Goal: Information Seeking & Learning: Learn about a topic

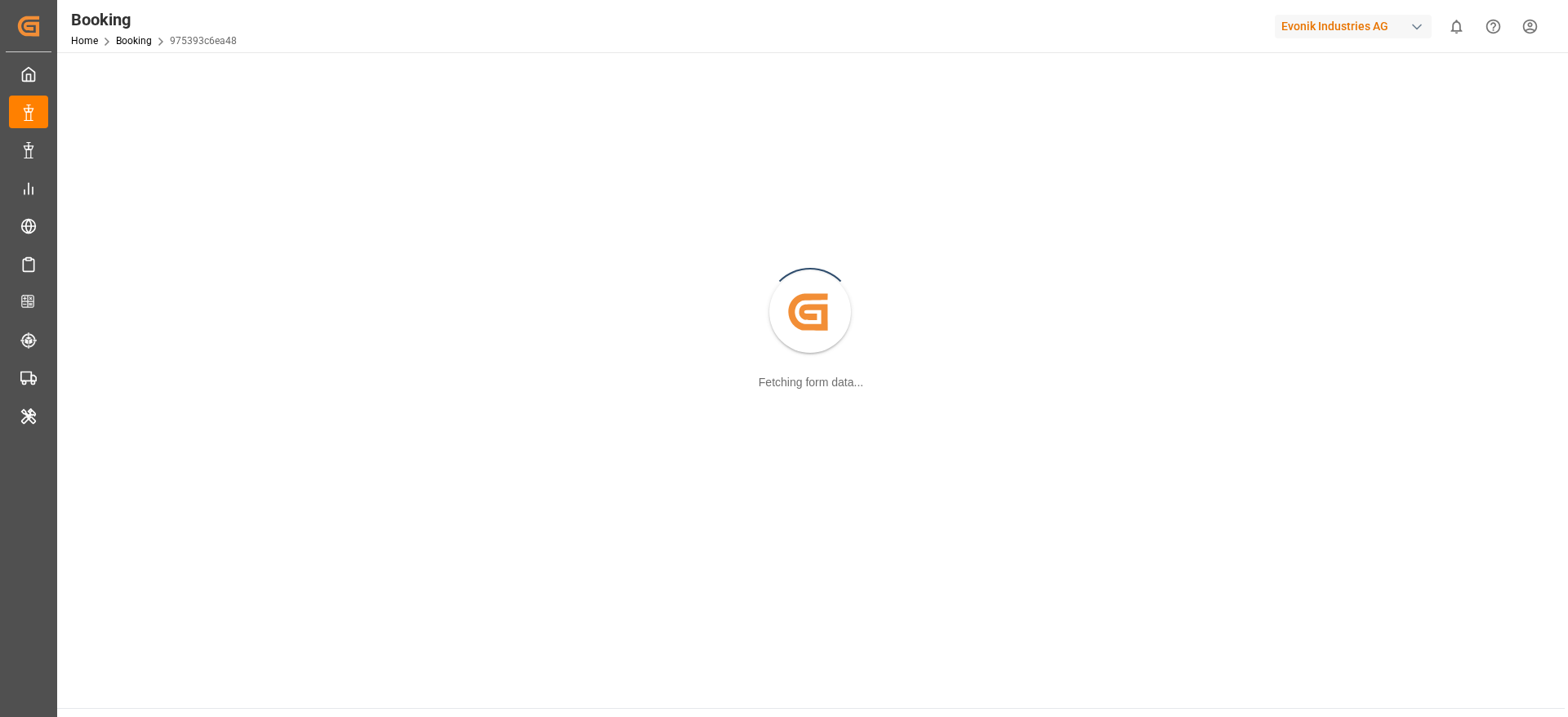
click at [1314, 34] on div "Evonik Industries AG" at bounding box center [1354, 27] width 157 height 24
click at [1347, 33] on html "Created by potrace 1.15, written by [PERSON_NAME] [DATE]-[DATE] Created by potr…" at bounding box center [784, 358] width 1568 height 717
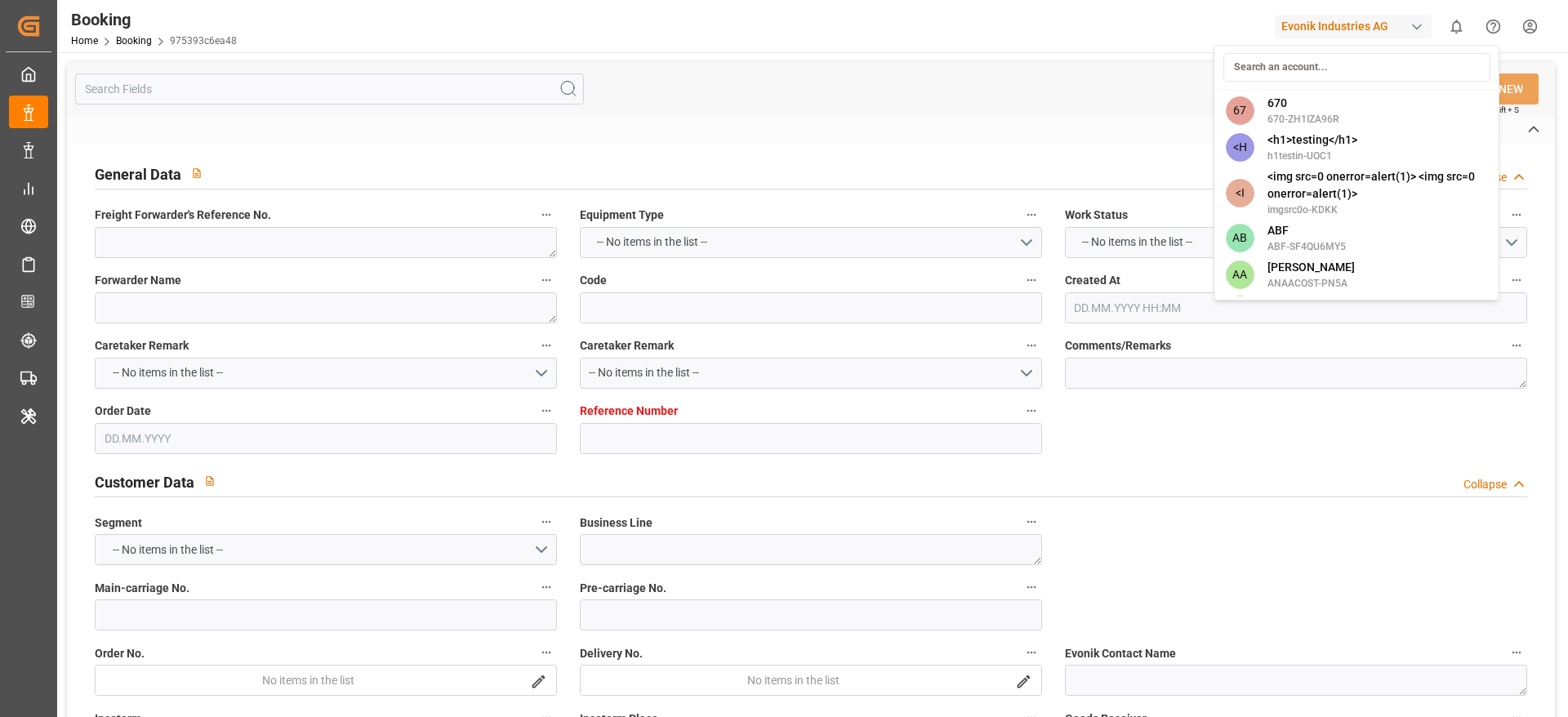
click at [1312, 27] on div "Evonik Industries AG" at bounding box center [1354, 27] width 157 height 24
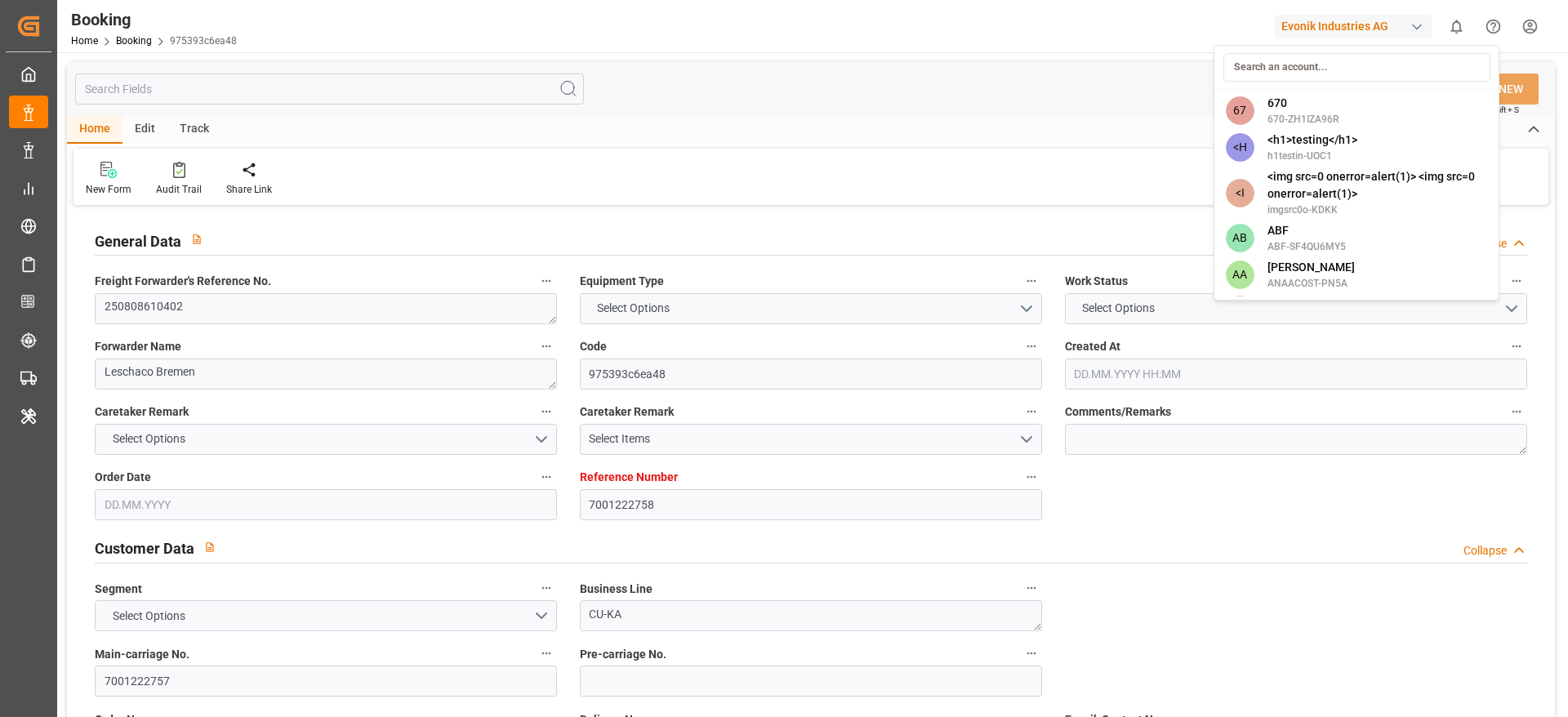
click at [1327, 30] on html "Created by potrace 1.15, written by Peter Selinger 2001-2017 Created by potrace…" at bounding box center [784, 358] width 1568 height 717
type textarea "250808610402"
type textarea "Leschaco Bremen"
type input "975393c6ea48"
type input "7001222758"
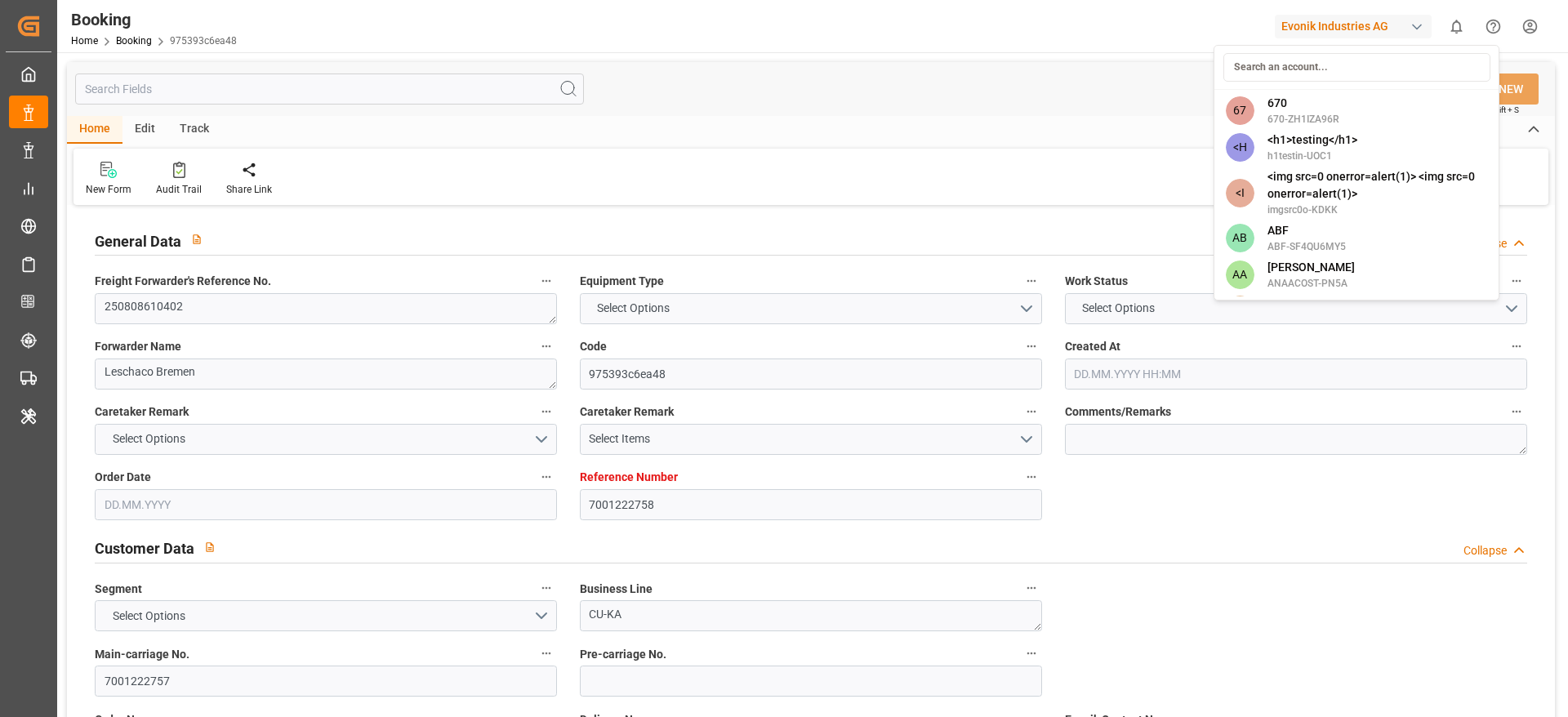
type textarea "CU-KA"
type input "7001222757"
type textarea "robert.kegelmann@evonik.com"
type textarea "CIF"
type textarea "DAMMAM BONDED FREEZONE"
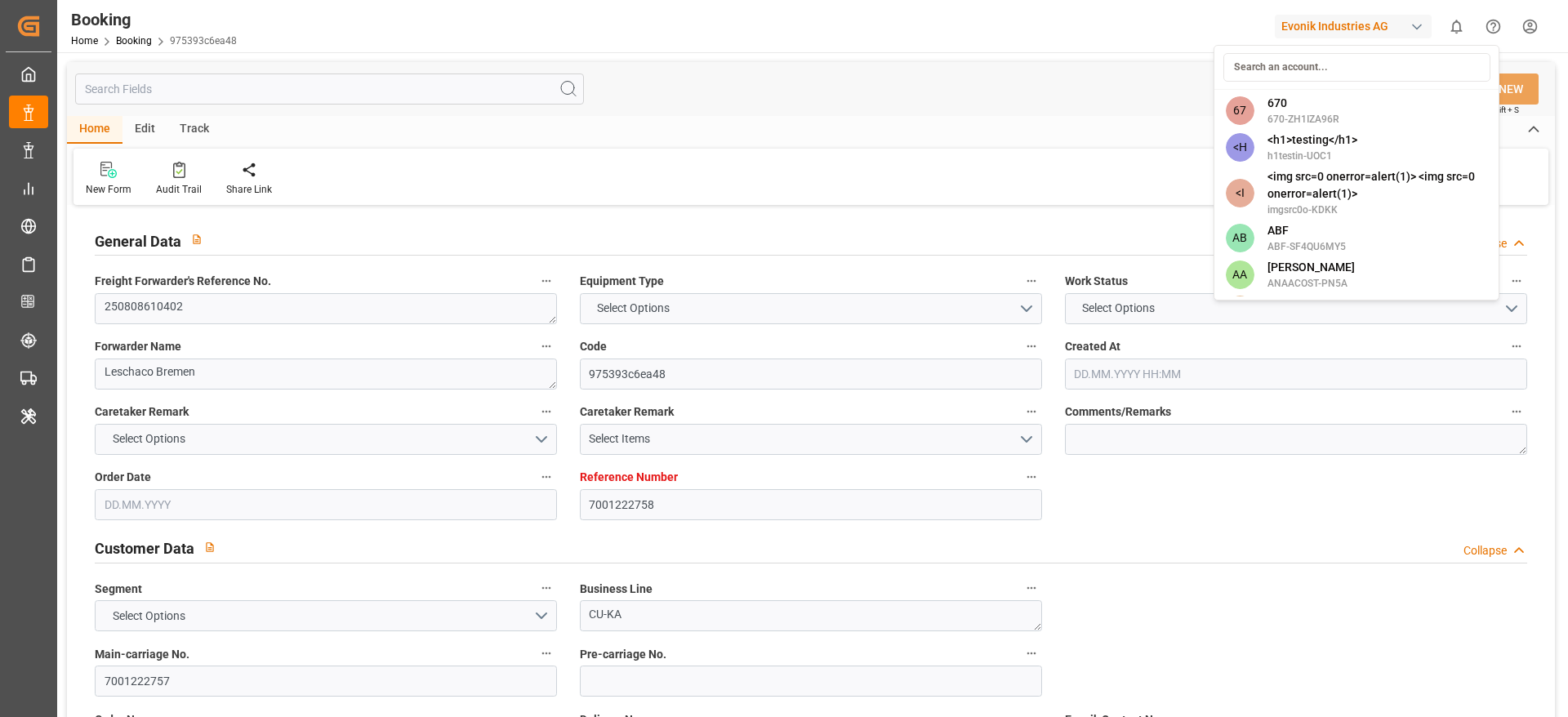
type textarea "Hanau"
type textarea "HLBU2986910"
type input "BUSAN EXPRESS"
type input "HLCU"
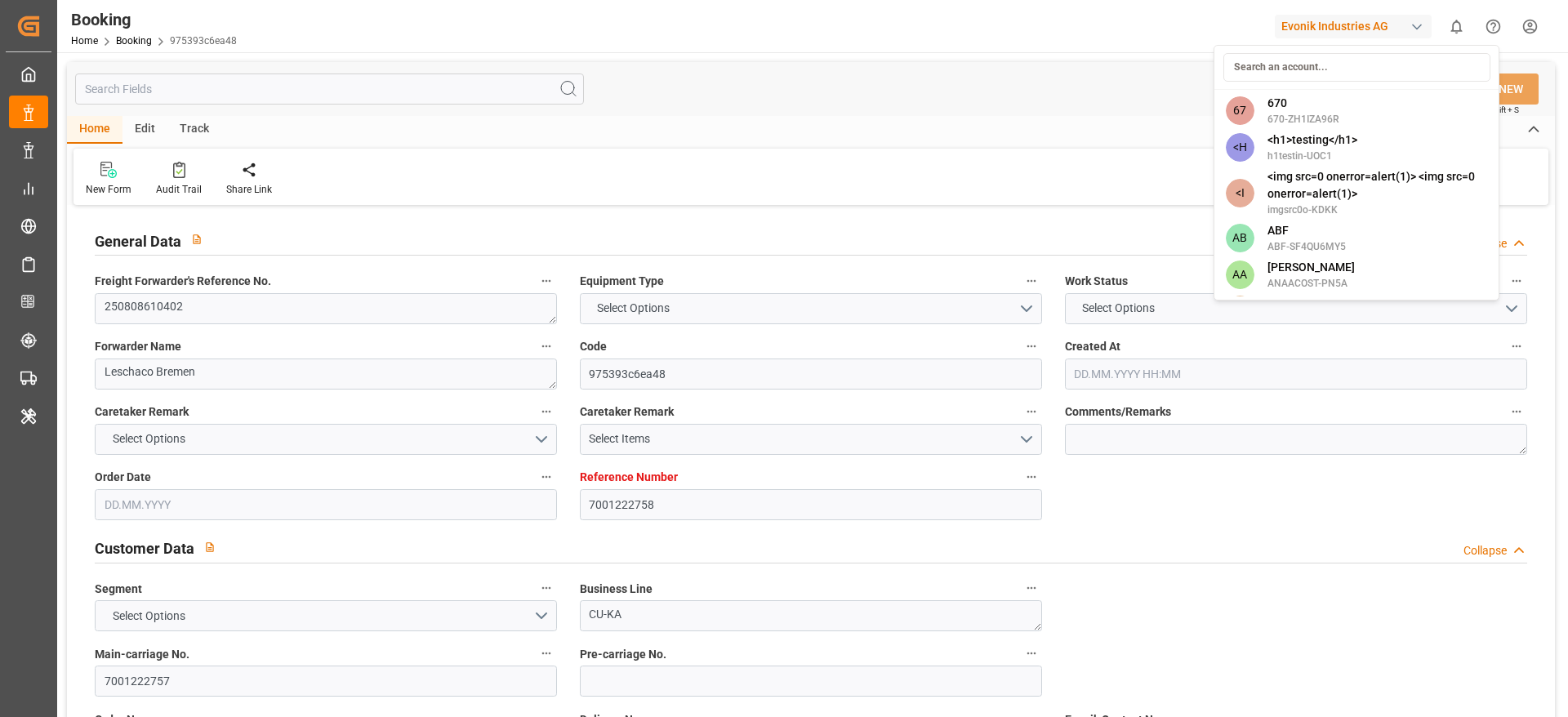
type textarea "35368634"
type input "Rotterdam"
type input "Ad Dammam"
type input "SALALAH"
type textarea "vesselName etd eta"
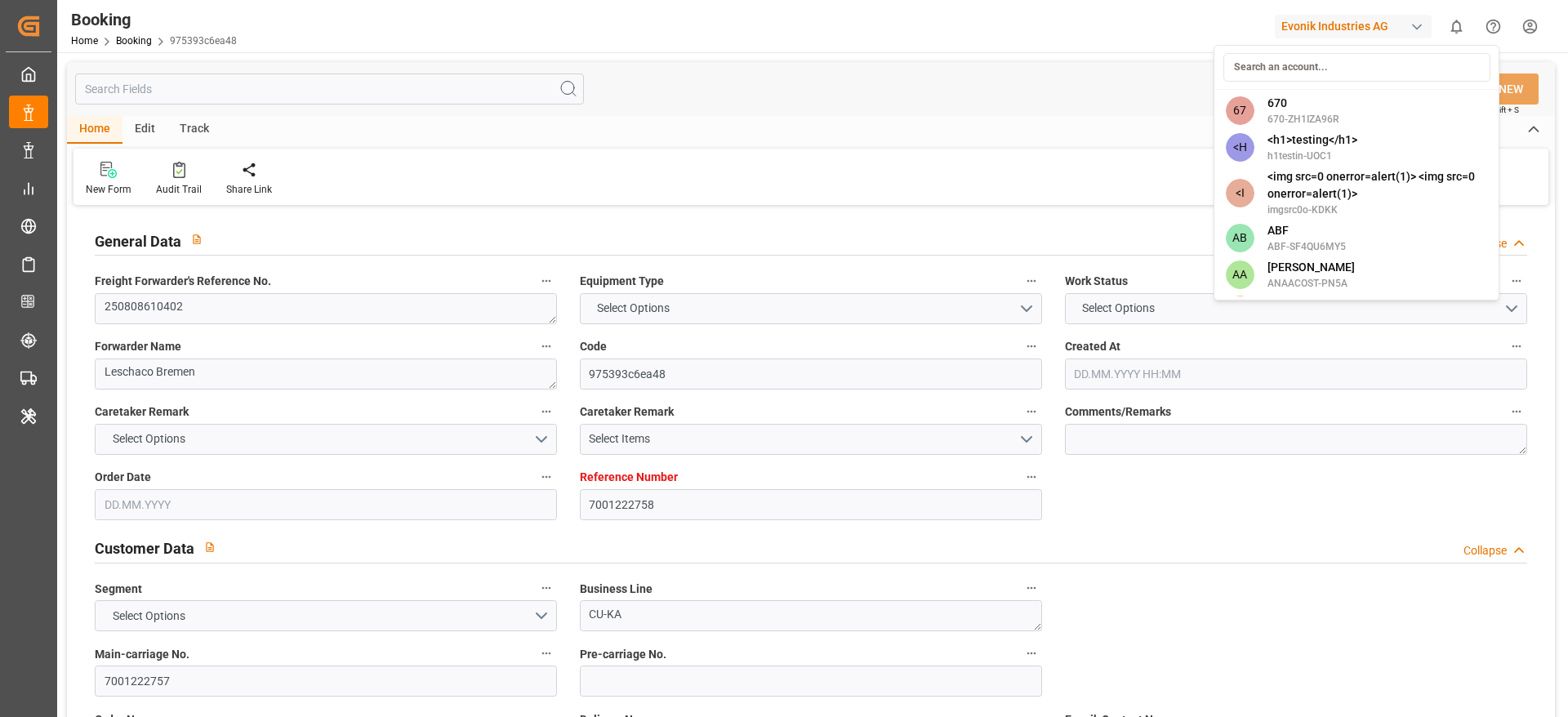
type textarea "INPUT_Evonik_Seeburger_IFTSTA_1003055452_20250815091519733.edi"
type textarea "NWC/UK North West Continent / UK_SADMM_HLCU_CU-KA"
type textarea "INPUT_Evonik_Seeburger_IFTMIN_1002955887_20250715111309893.edi,INPUT_Evonik_See…"
type textarea "1003055452"
type textarea "Logward System"
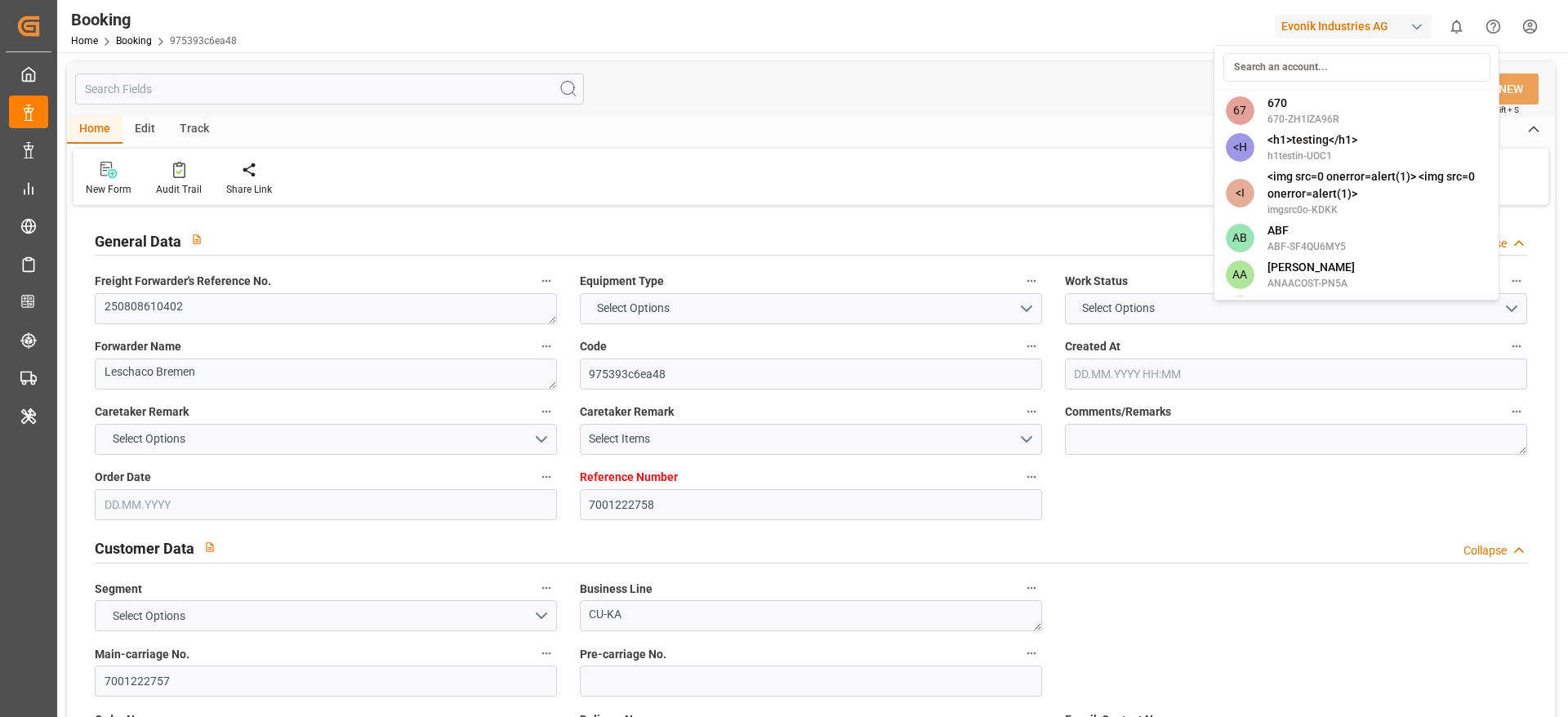
type textarea "businessDivision-businessLine-"
type textarea "IFTSTA"
type textarea "a011t00000LcJC5AAN"
type textarea "Yes"
type input "ROTTERDAM"
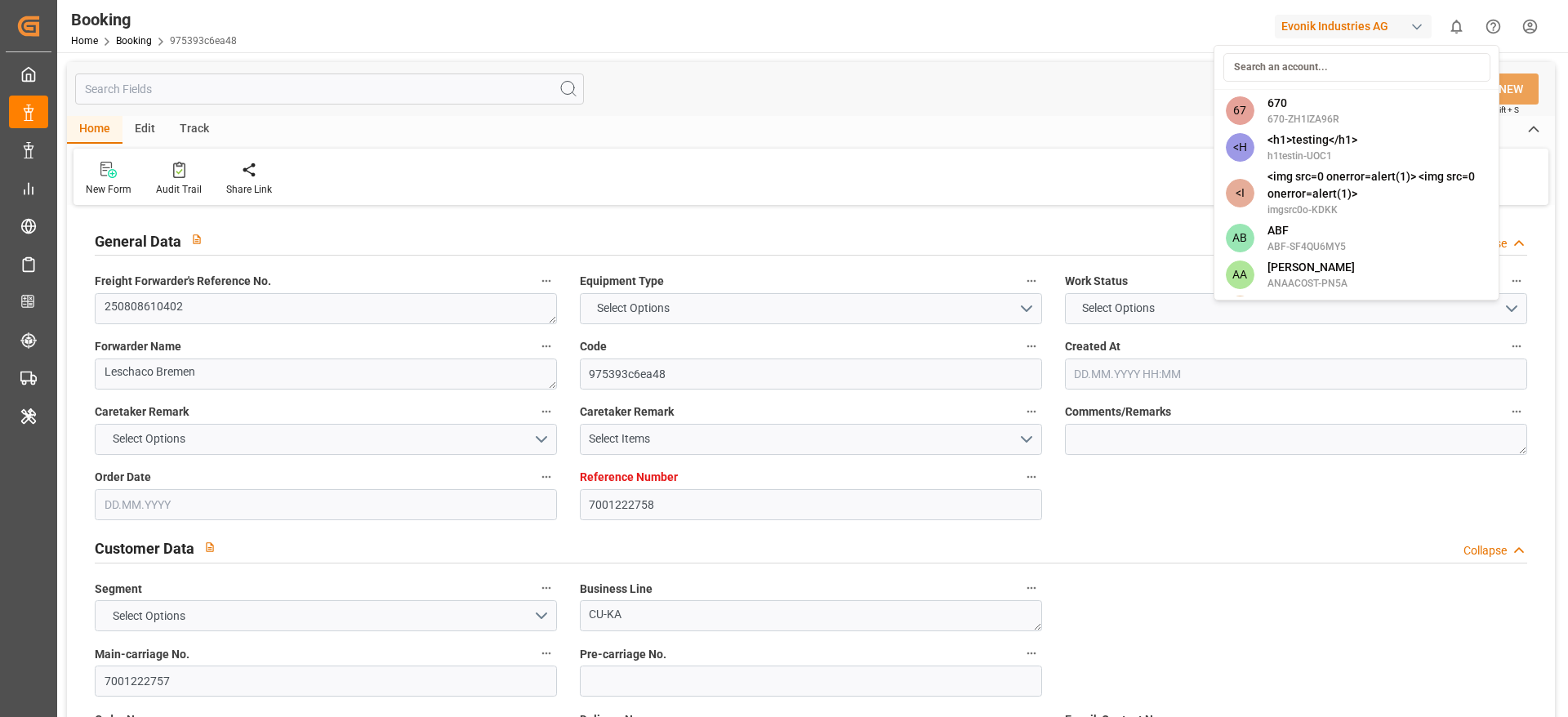
type input "AD DAMMAM"
type input "MAINZ"
type input "DE"
type input "TRUCK"
type input "MAINZ"
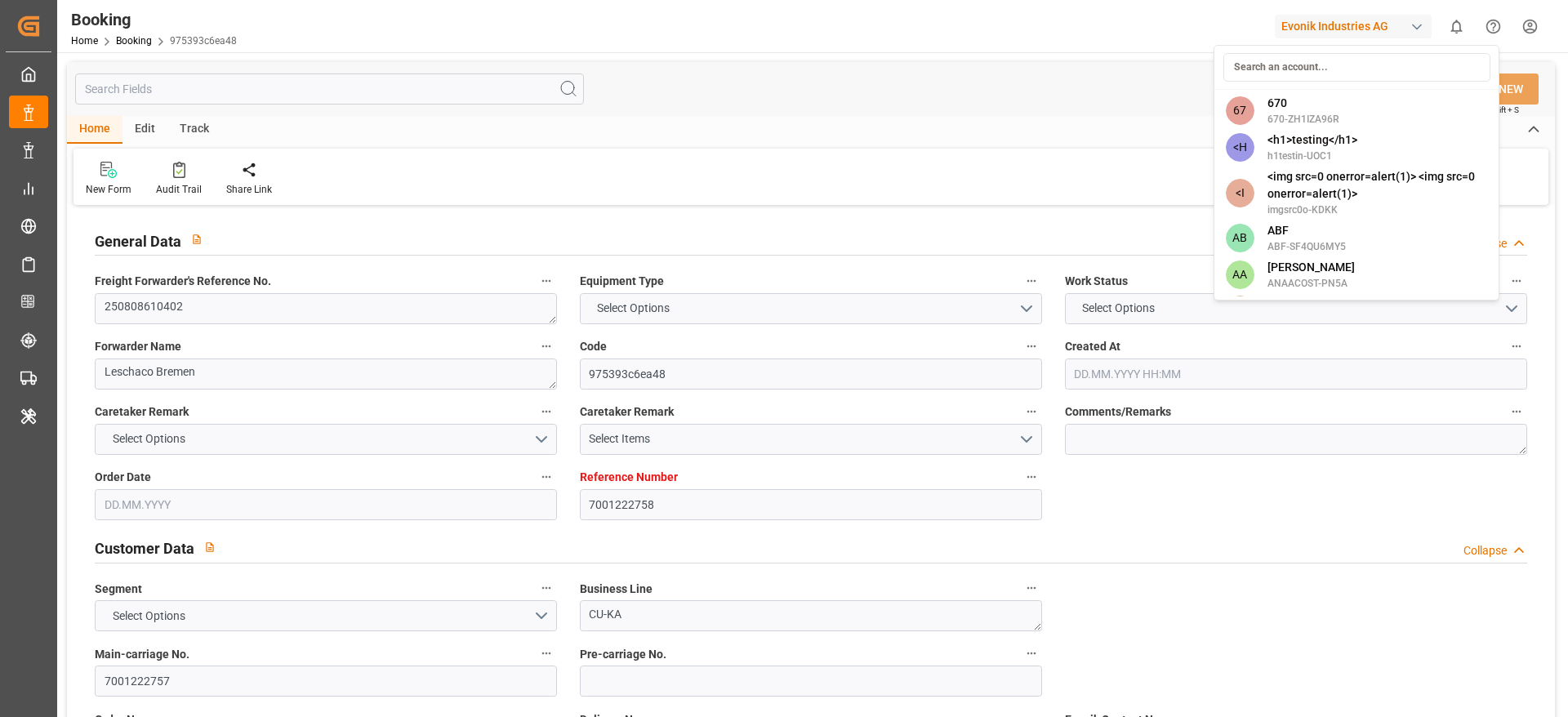
type input "DE"
type input "BARGE"
type input "533E"
type input "VESSEL"
type input "CONSTANTINOS P II"
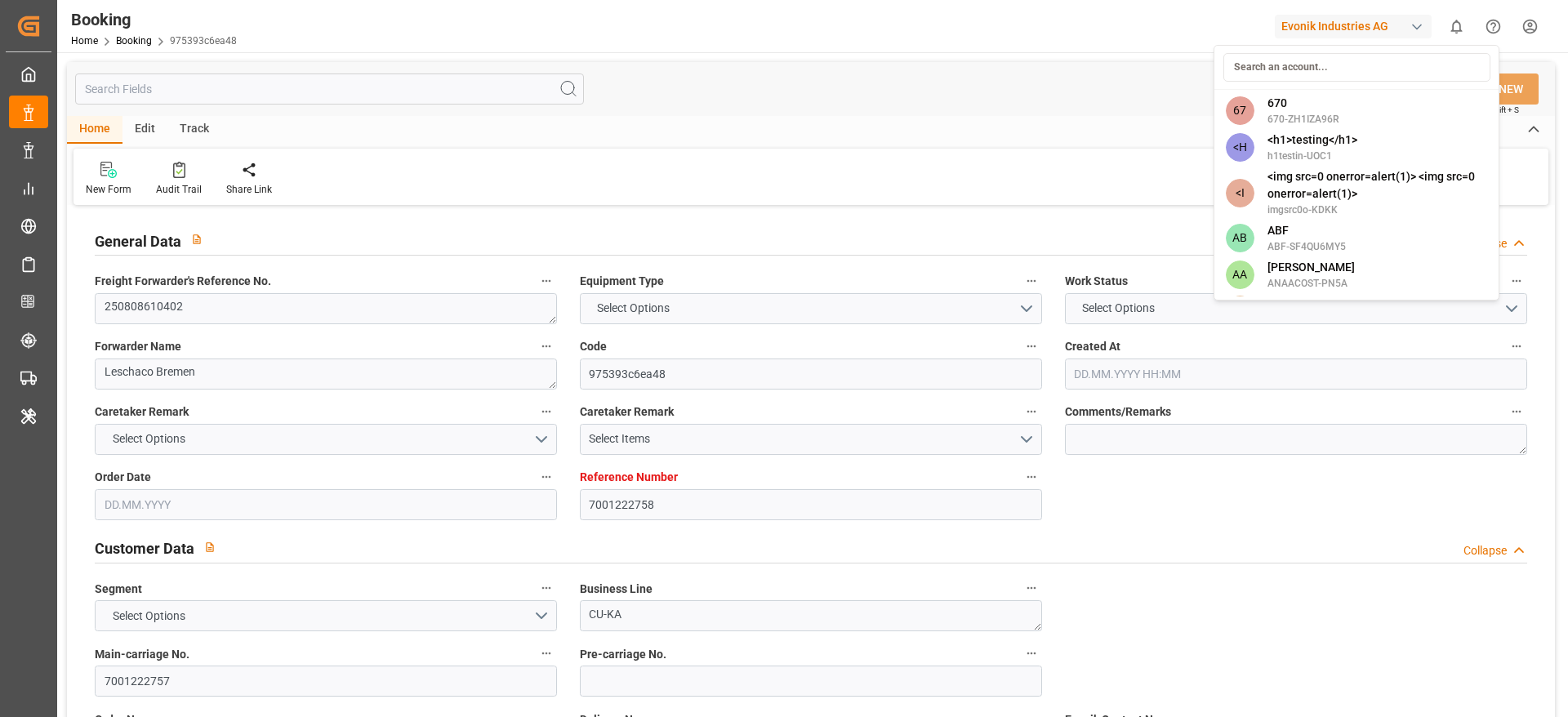
type input "538N"
type input "CONSTANTINOS P II"
type input "TRUCK"
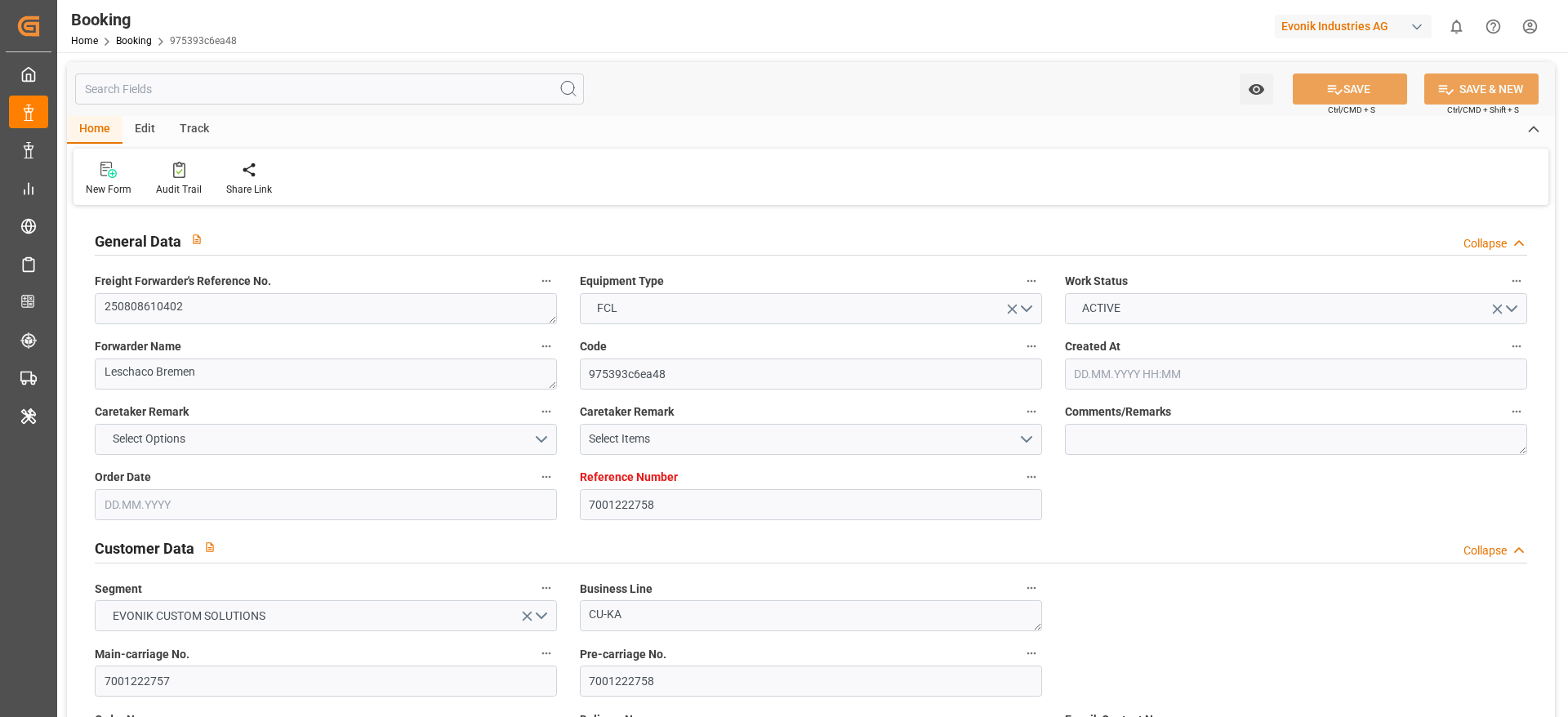
type input "7001222758"
type input "9540144"
type input "Hapag Lloyd"
type input "Hapag Lloyd Aktiengesellschaft"
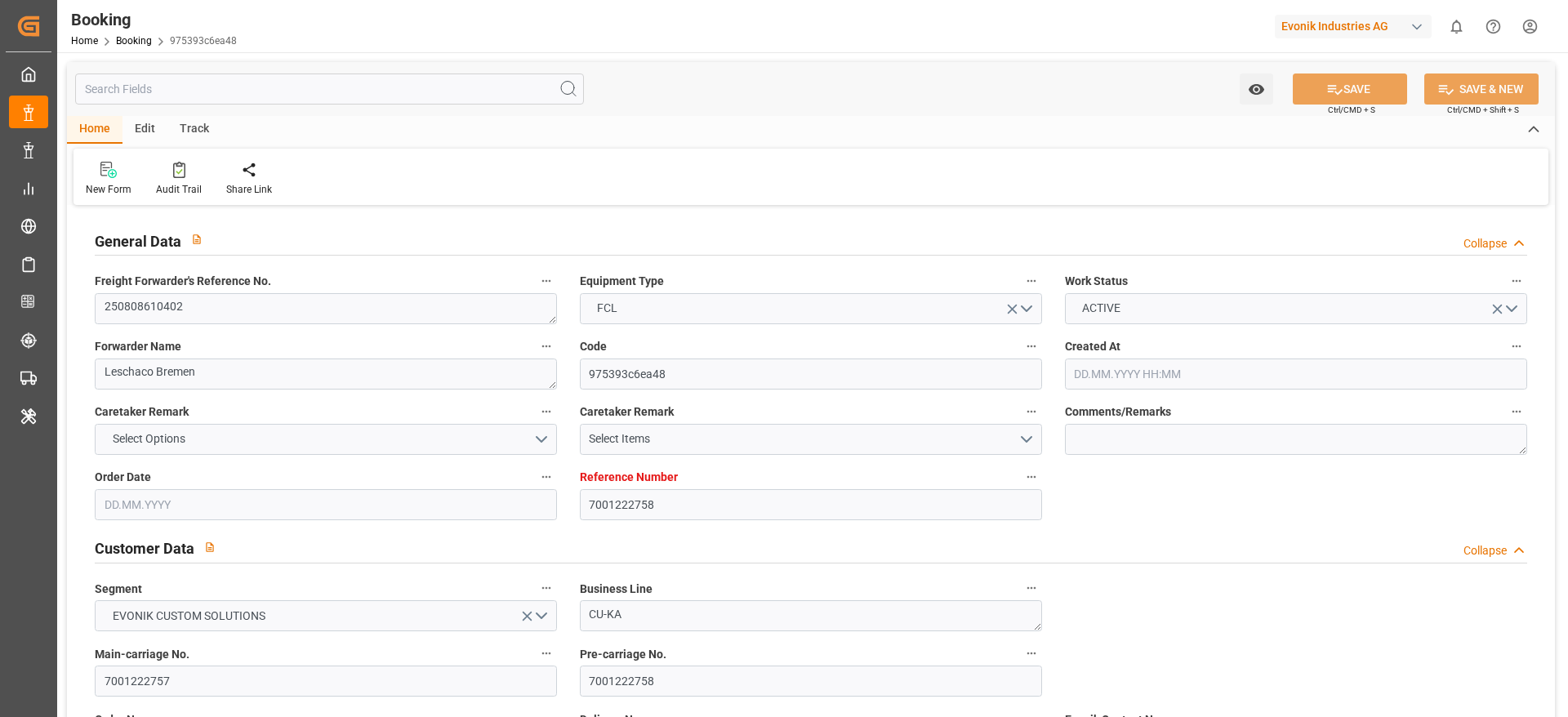
type input "NLRTM"
type input "SADMM"
type input "OMSLL"
type input "0"
type input "NLRTM"
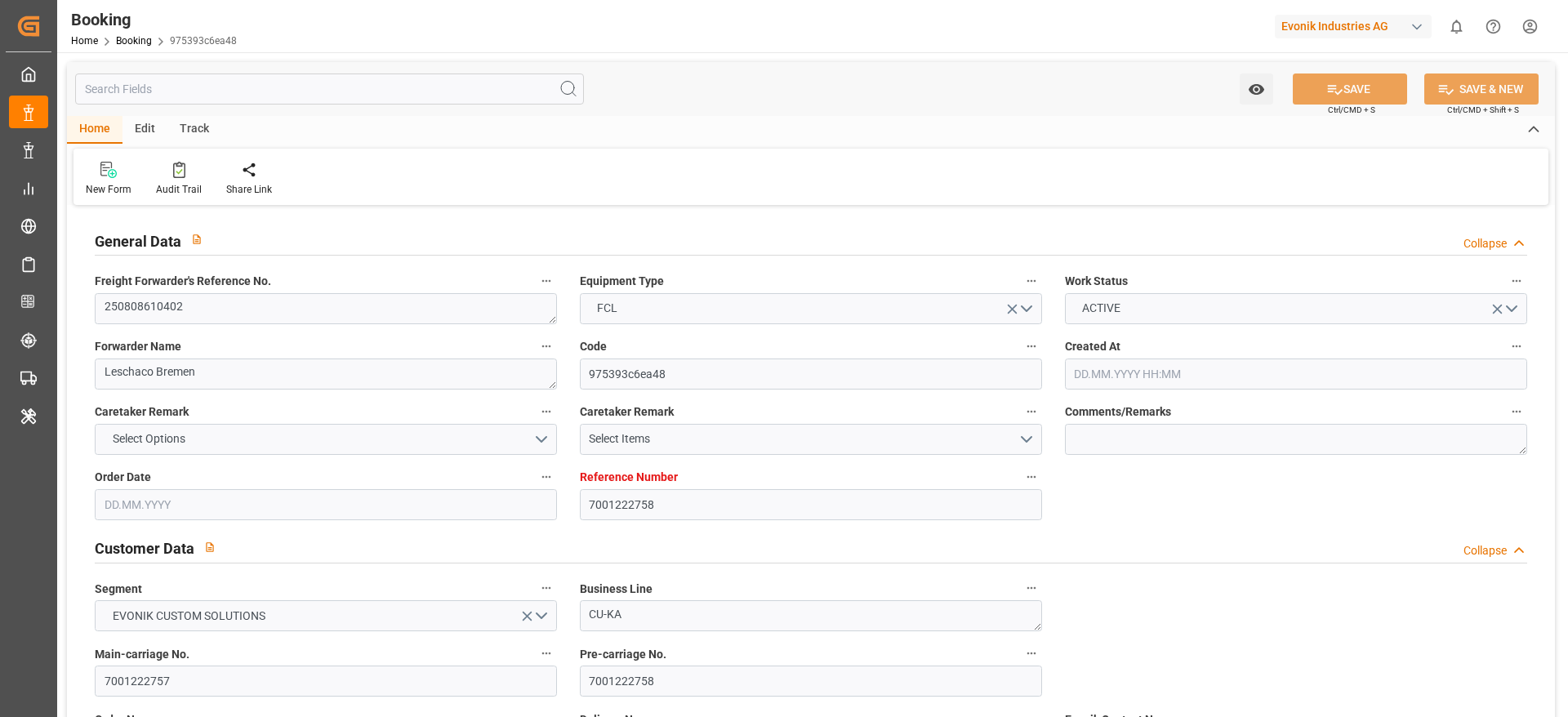
type input "SADMM"
type input "9461623"
click at [1327, 30] on div "Evonik Industries AG" at bounding box center [1354, 27] width 157 height 24
click at [1308, 24] on html "Created by potrace 1.15, written by Peter Selinger 2001-2017 Created by potrace…" at bounding box center [784, 358] width 1568 height 717
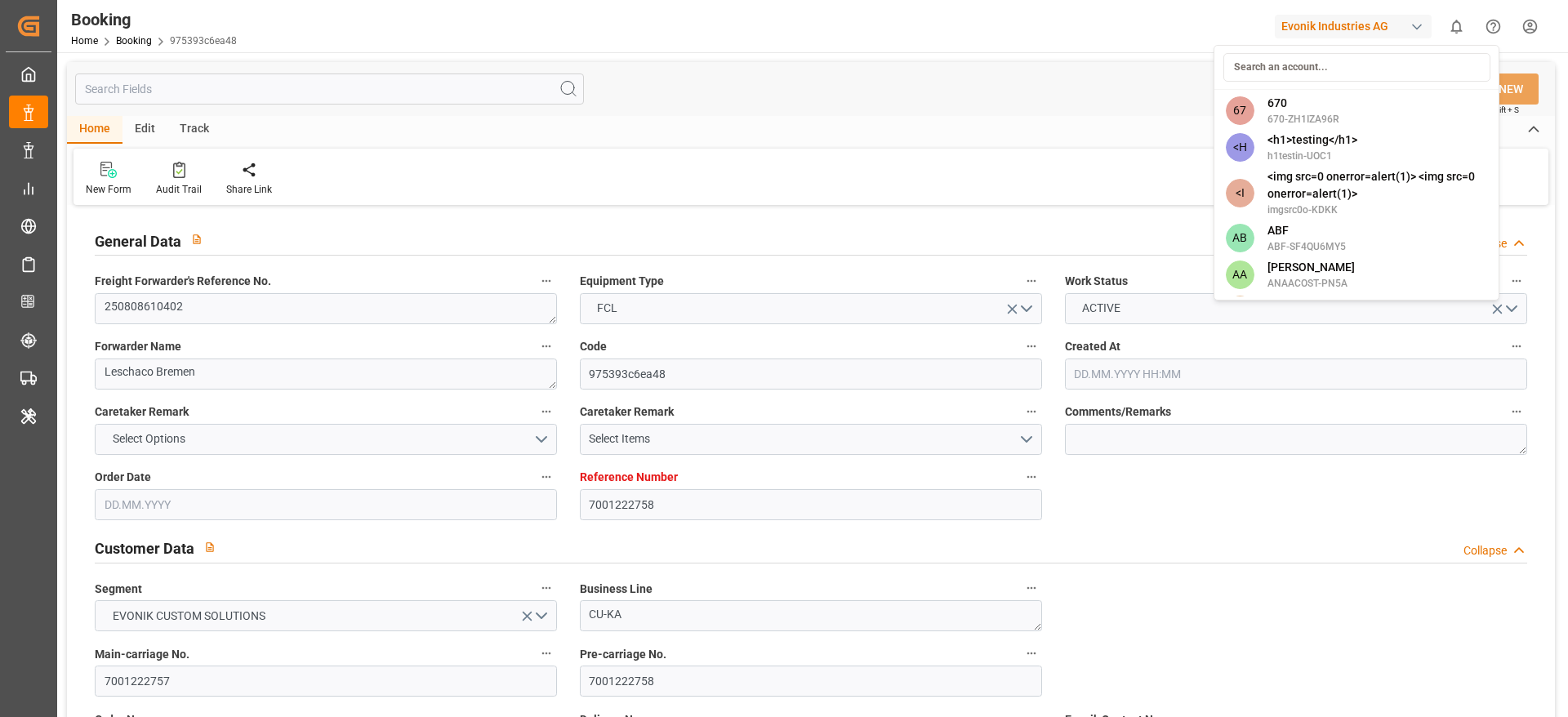
type input "15.07.2025 09:14"
type input "15.07.2025"
type input "20.09.2025"
type input "01.08.2025"
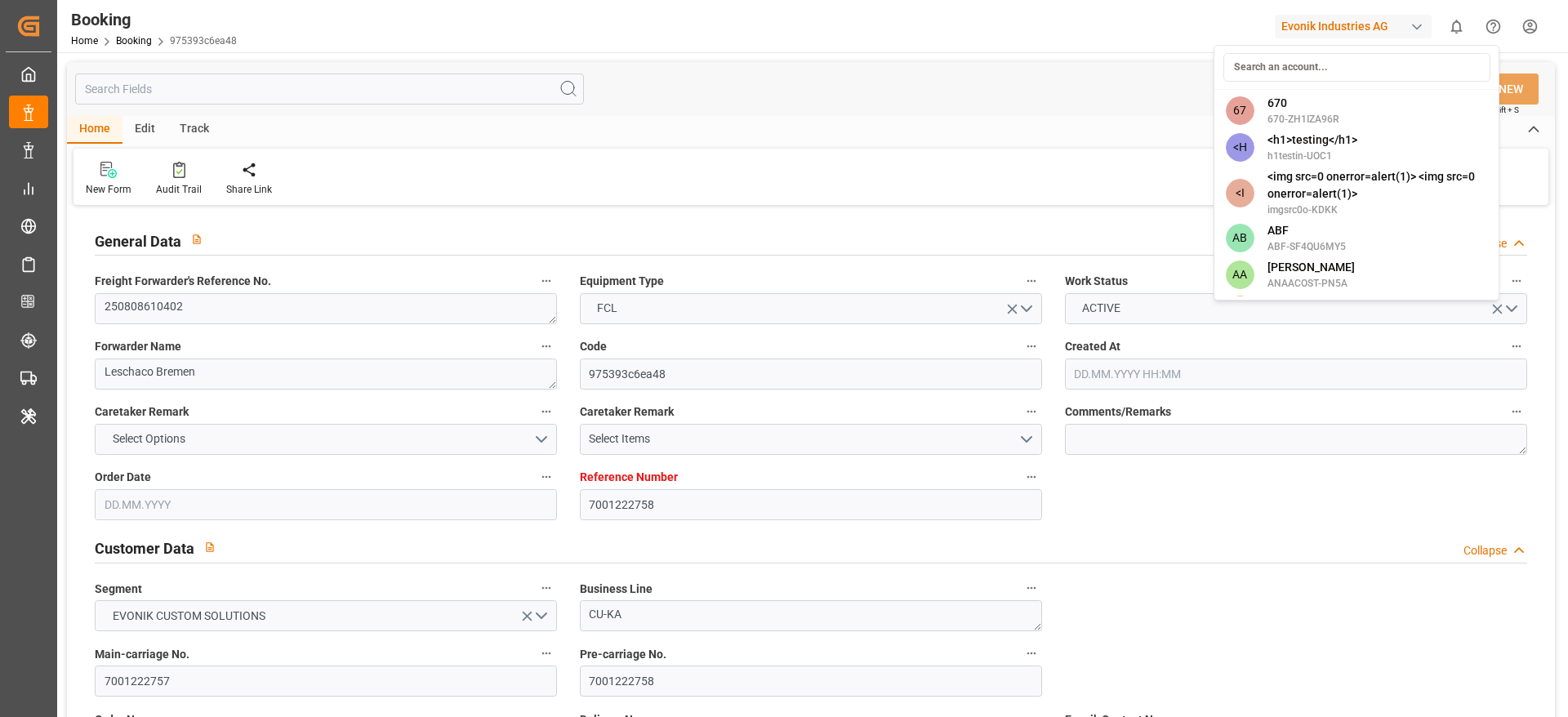
type input "15.08.2025"
type input "22.08.2025 11:00"
type input "22.08.2025 00:00"
type input "17.08.2025 05:07"
type input "25.09.2025 07:00"
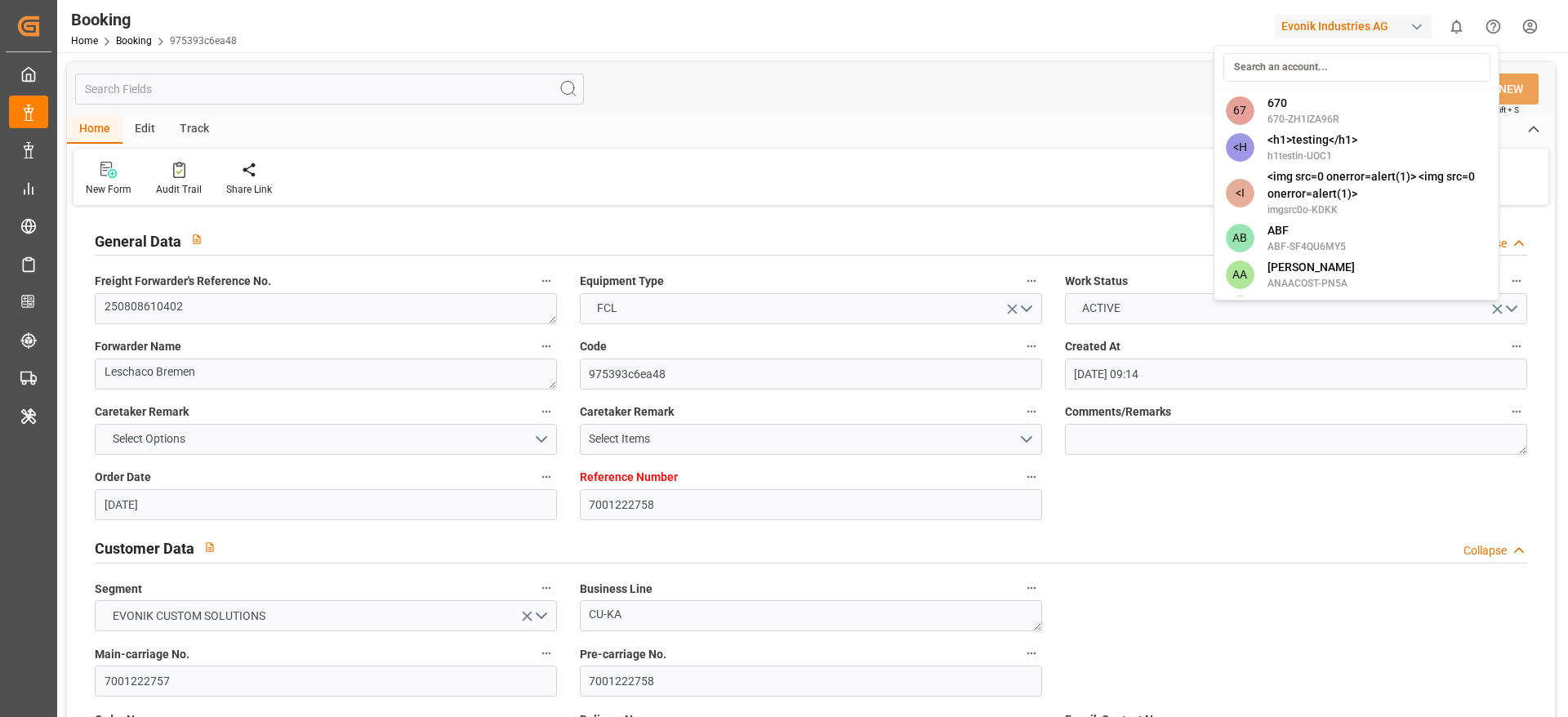
type input "24.09.2025 00:00"
type input "17.09.2025 20:00"
type input "17.09.2025 00:00"
type input "20.09.2025 16:00"
type input "18.09.2025 00:00"
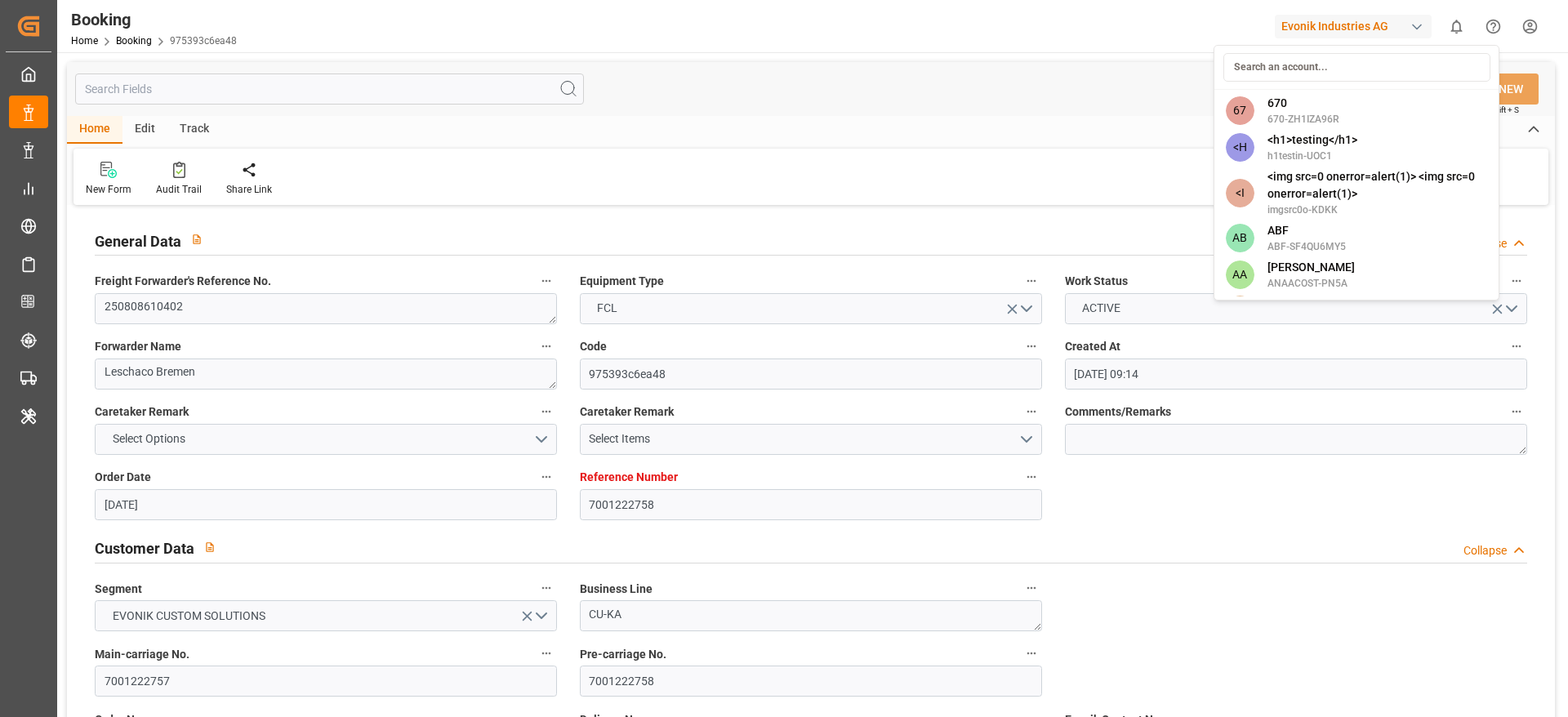
type input "15.08.2025"
type input "18.08.2025 02:51"
type input "18.08.2025"
type input "11.08.2025 07:02"
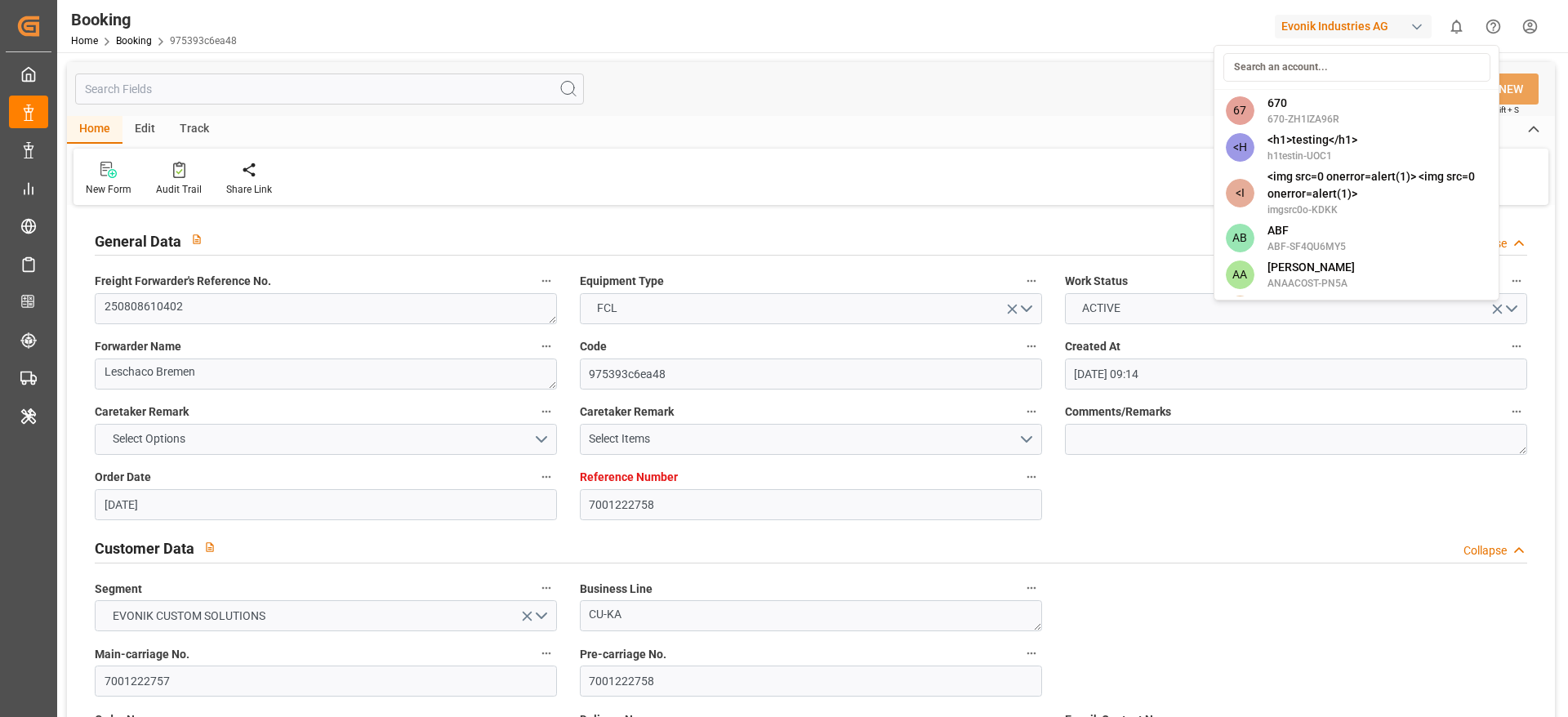
type input "08.08.2025 14:35"
type input "11.08.2025 11:45"
type input "11.08.2025 07:00"
type input "14.08.2025 21:00"
type input "20.08.2025 07:00"
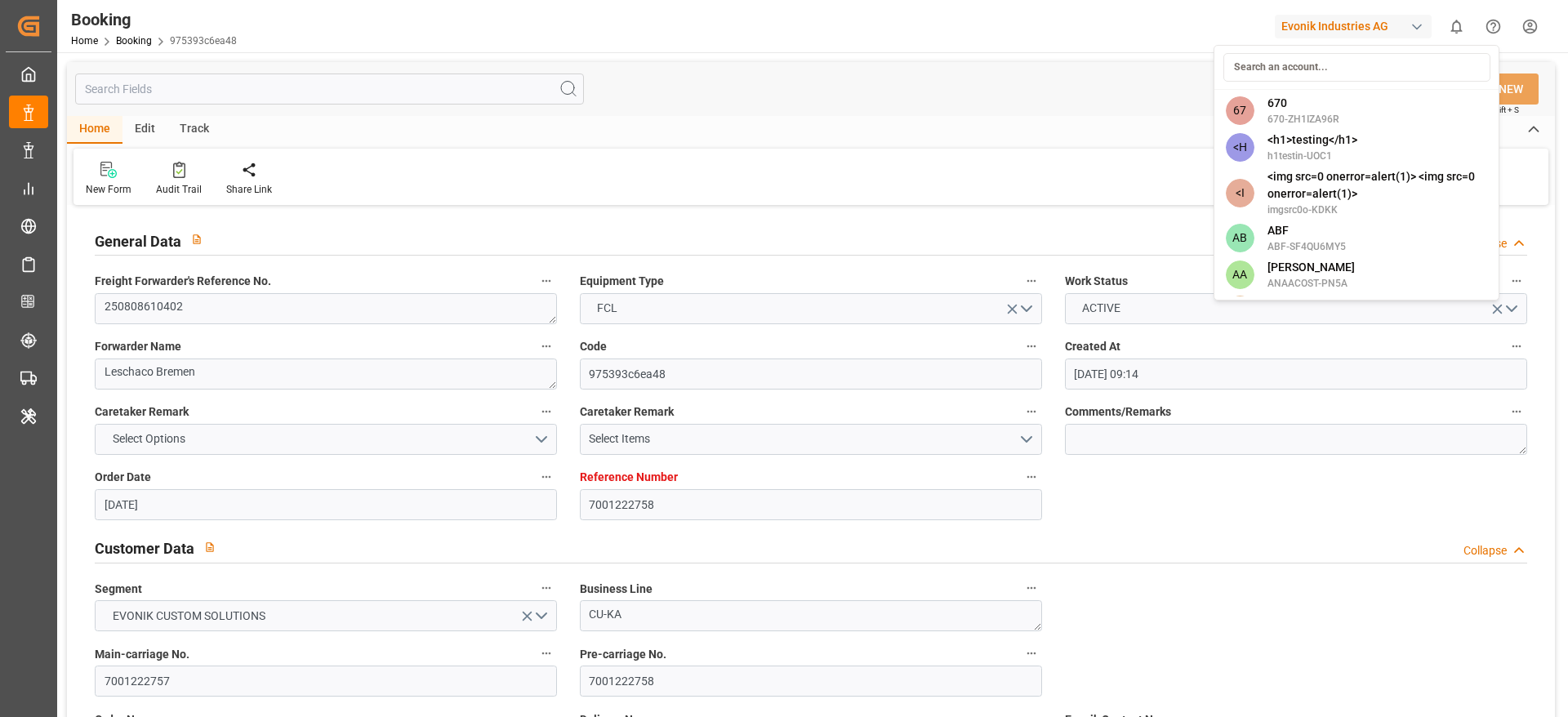
type input "20.08.2025 07:00"
type input "22.08.2025 11:00"
type input "17.09.2025 20:00"
type input "17.09.2025 22:55"
type input "18.09.2025 12:00"
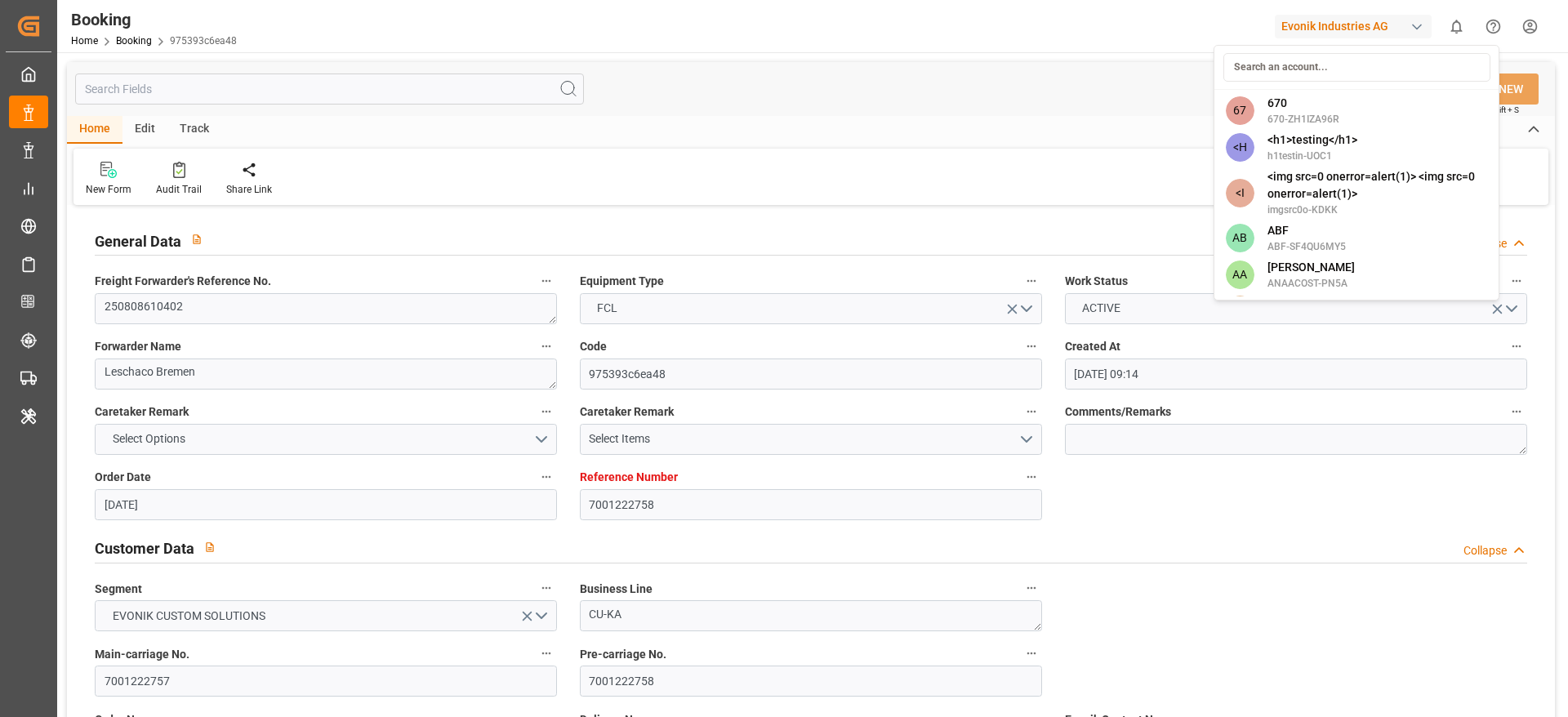
type input "18.09.2025 12:00"
type input "20.09.2025 16:00"
type input "25.09.2025 07:00"
type input "25.09.2025 23:53"
type input "24.09.2025 12:00"
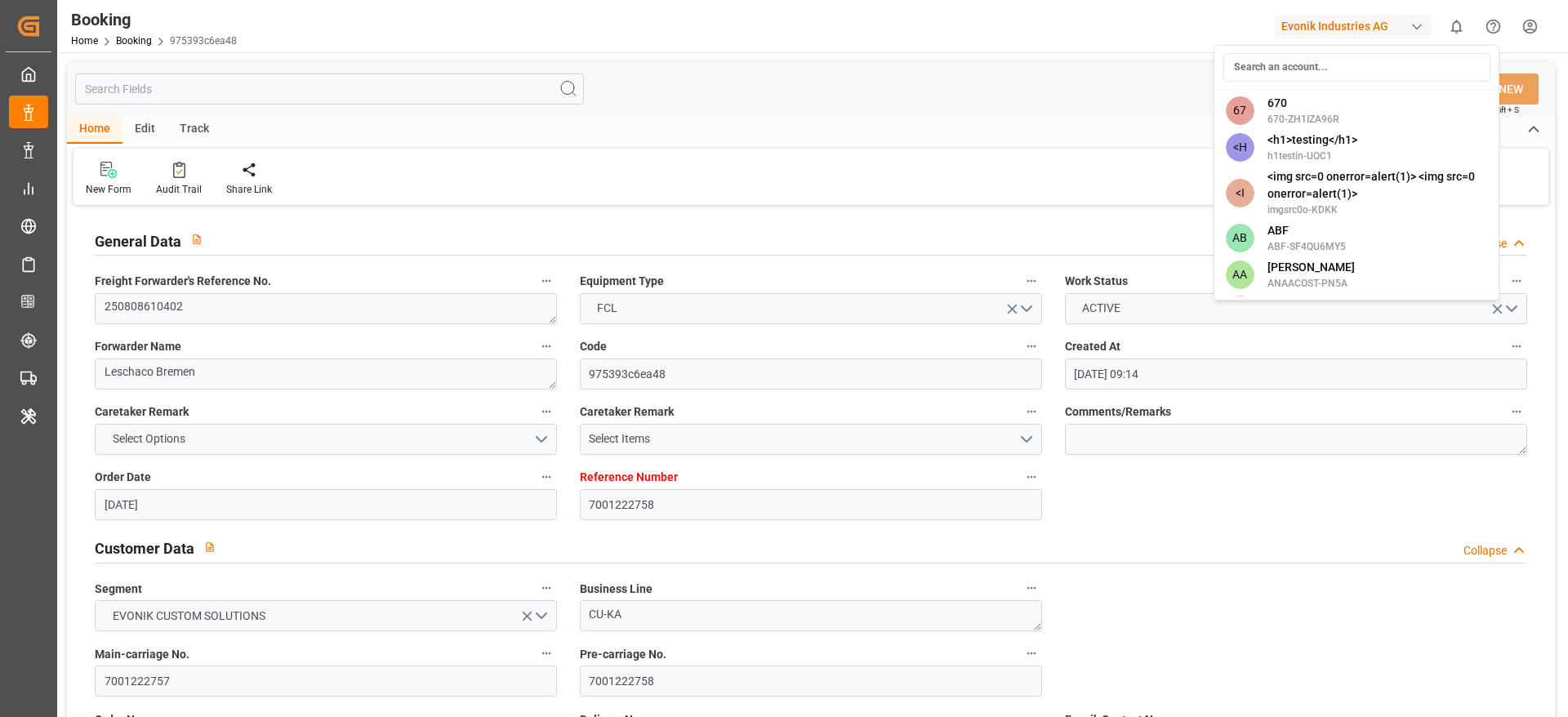
type input "24.09.2025 12:00"
type input "29.09.2025 23:53"
click at [1329, 37] on div "Evonik Industries AG" at bounding box center [1354, 27] width 157 height 24
click at [1325, 30] on html "Created by potrace 1.15, written by Peter Selinger 2001-2017 Created by potrace…" at bounding box center [784, 358] width 1568 height 717
click at [1316, 25] on div "Evonik Industries AG" at bounding box center [1354, 27] width 157 height 24
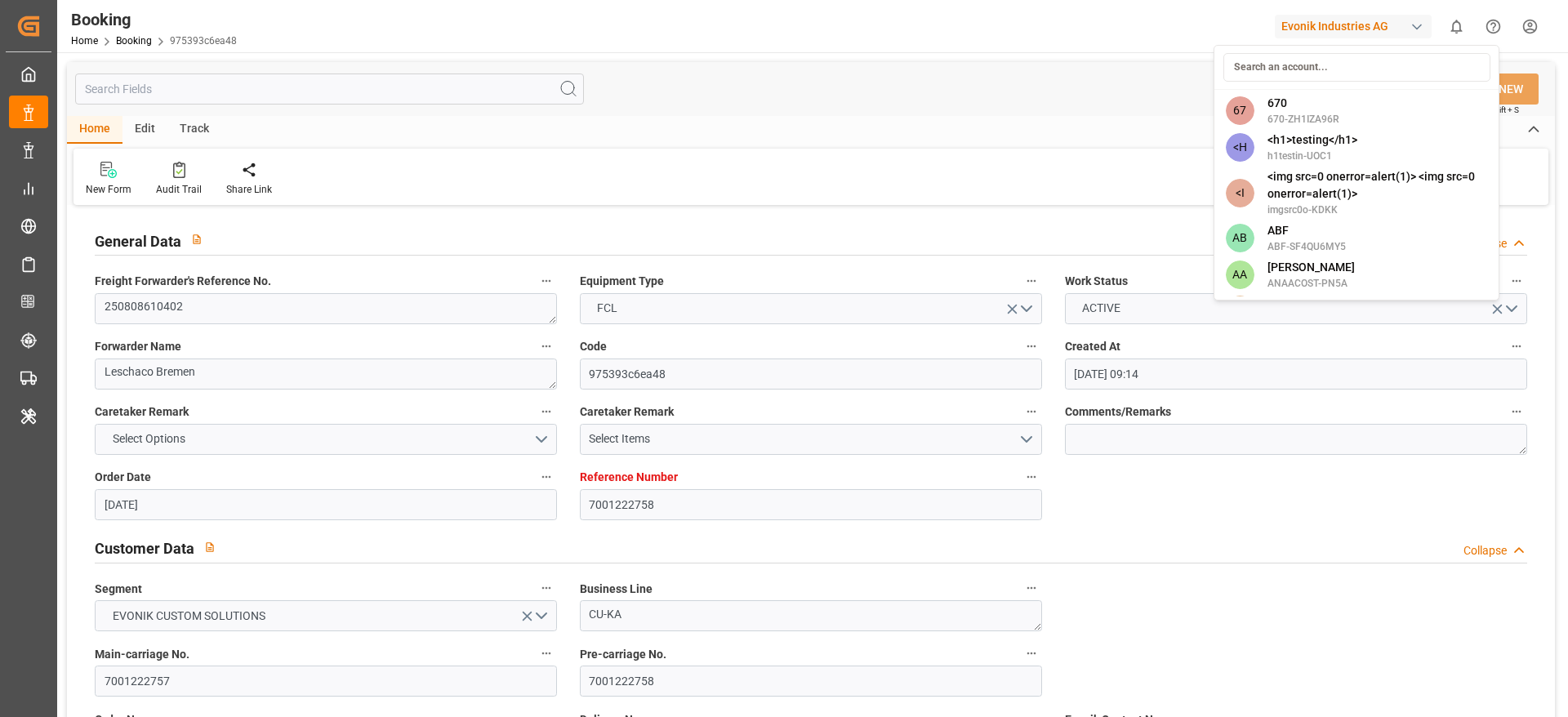
click at [1279, 64] on input at bounding box center [1356, 67] width 267 height 29
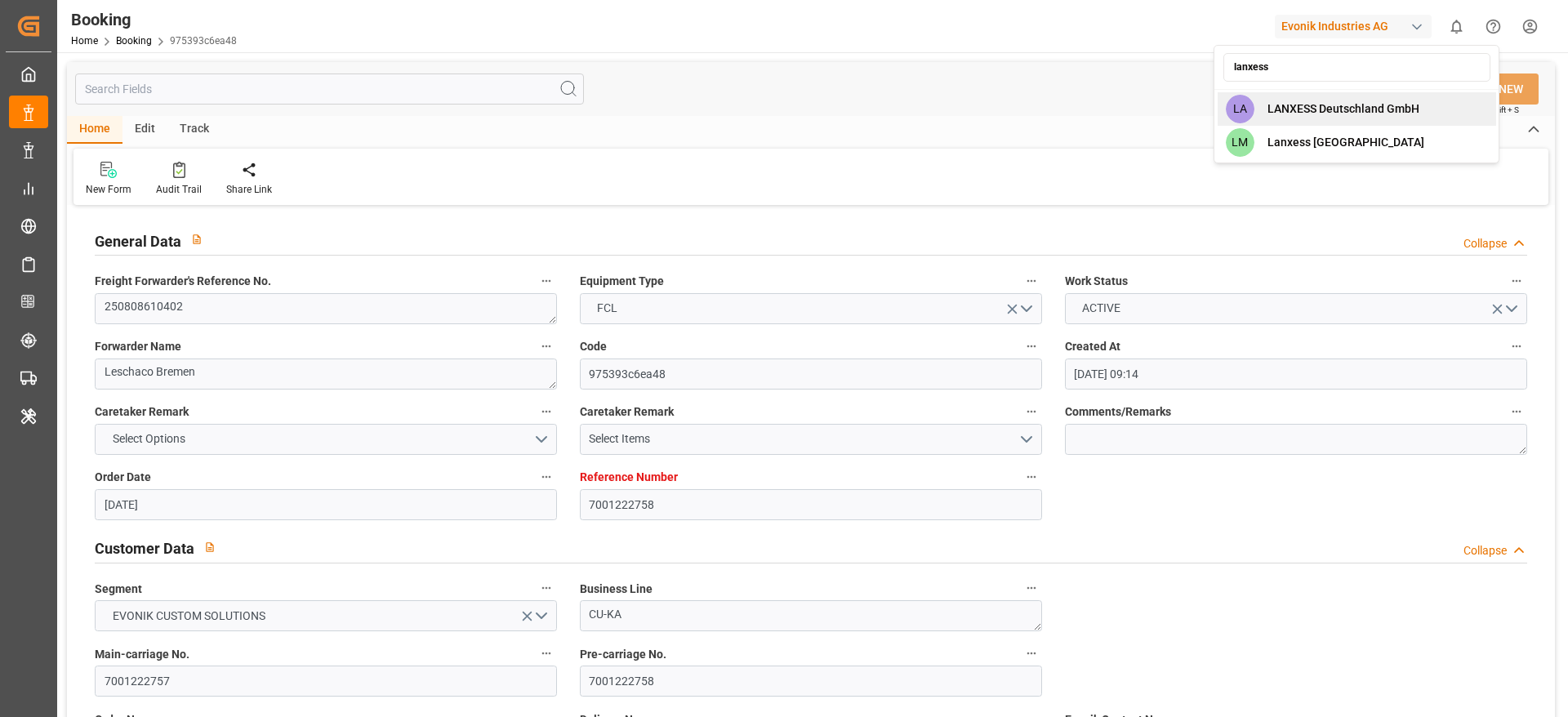
type input "lanxess"
click at [1318, 109] on span "LANXESS Deutschland GmbH" at bounding box center [1343, 109] width 152 height 18
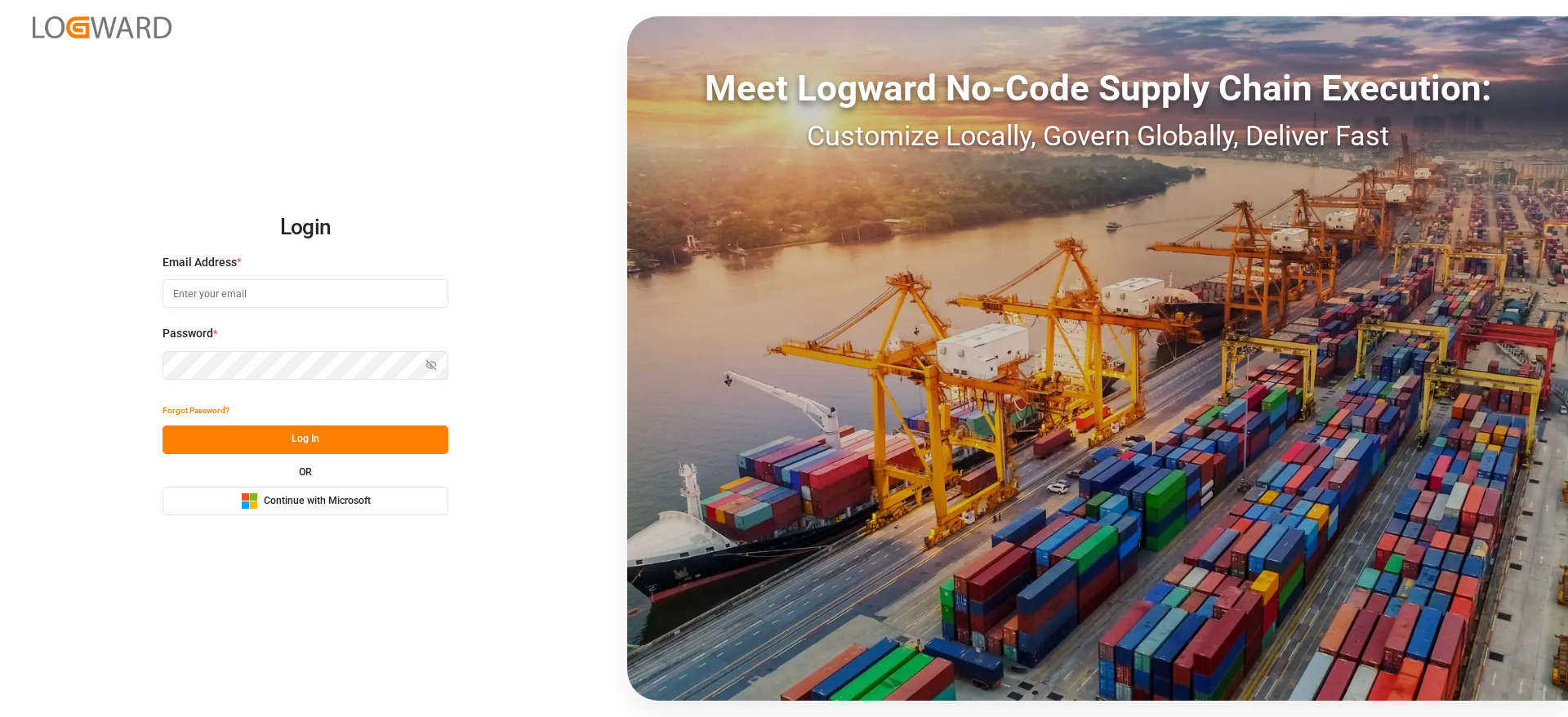
click at [317, 301] on input at bounding box center [305, 293] width 286 height 29
type input "sateesh.godewar@logward.com"
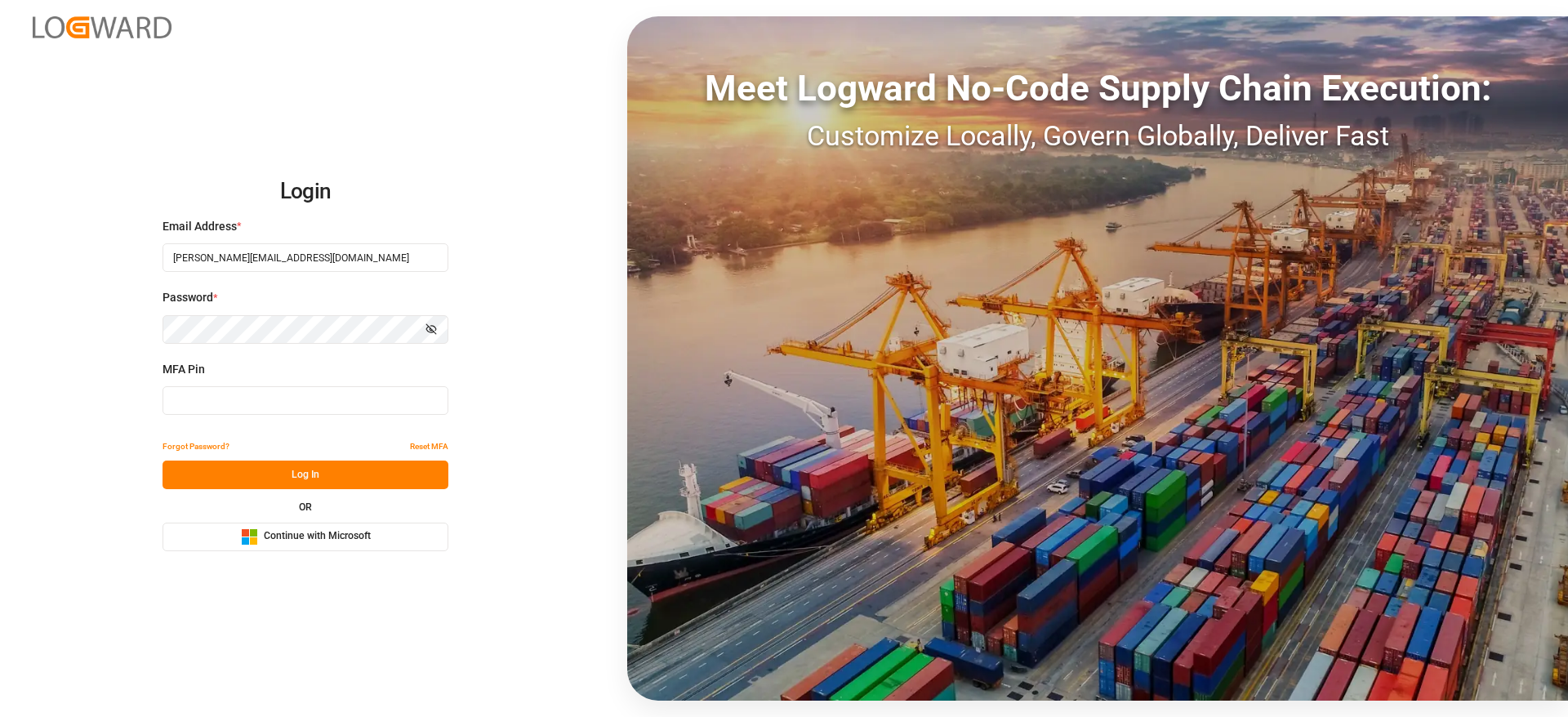
type input "227516"
click at [286, 393] on input "227516" at bounding box center [305, 401] width 286 height 29
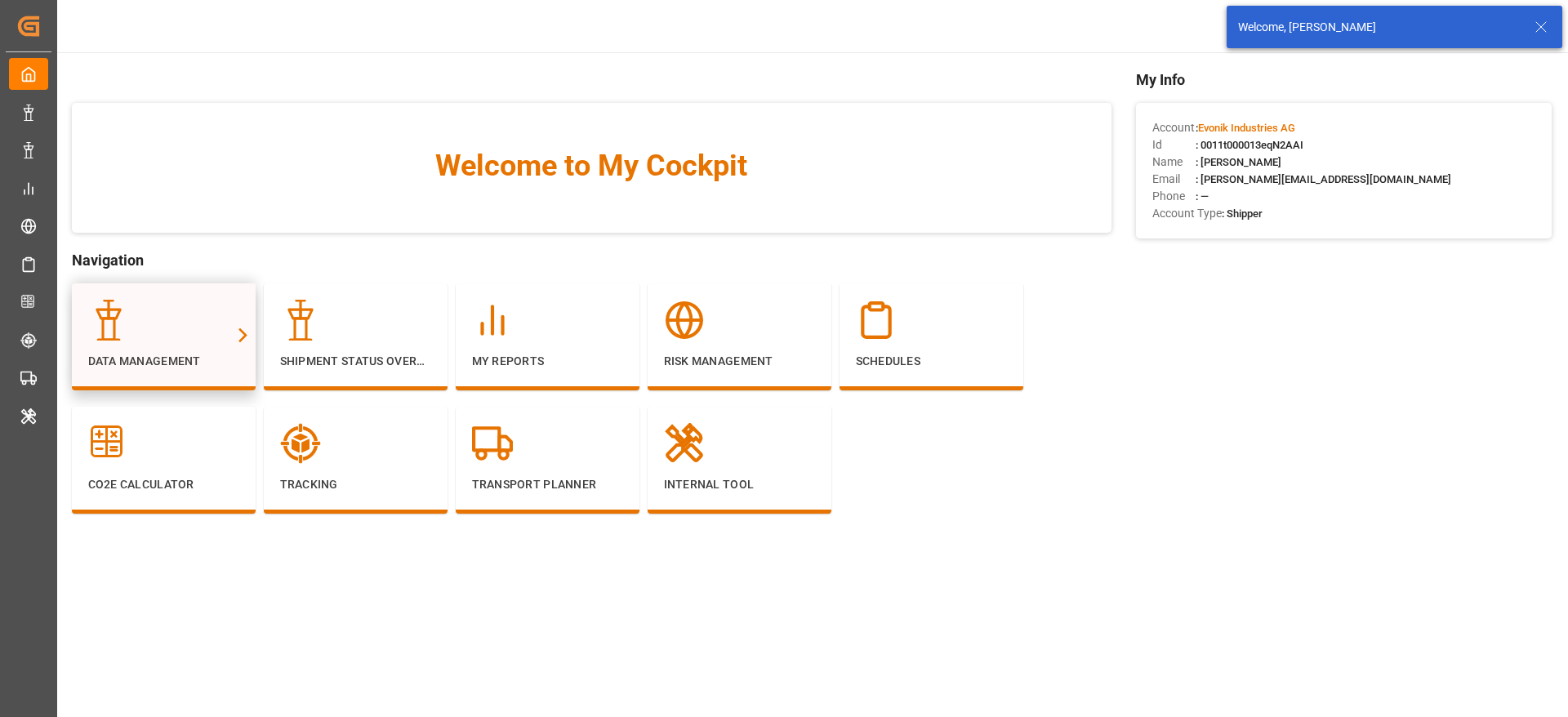
click at [154, 330] on div at bounding box center [163, 320] width 151 height 41
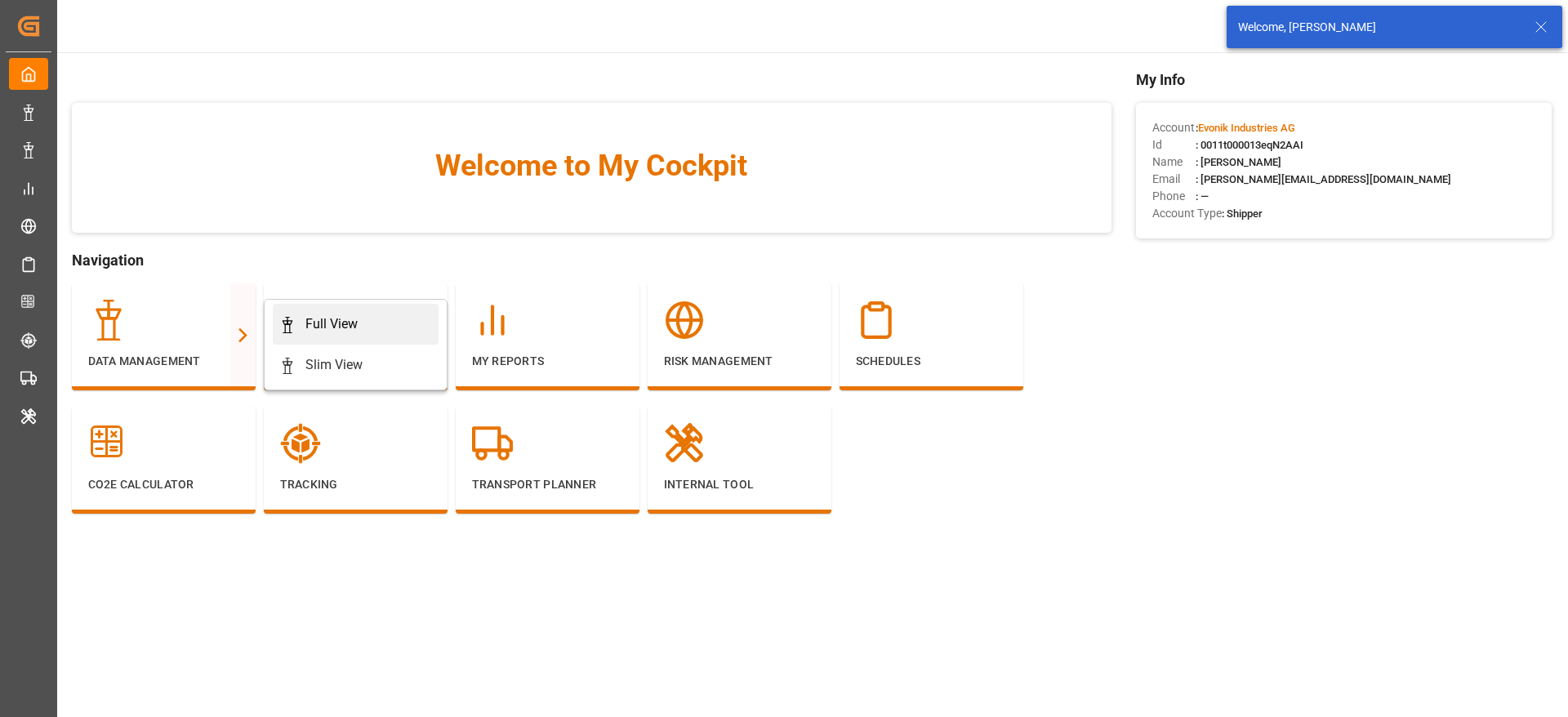
click at [299, 322] on div "Full View" at bounding box center [355, 324] width 153 height 19
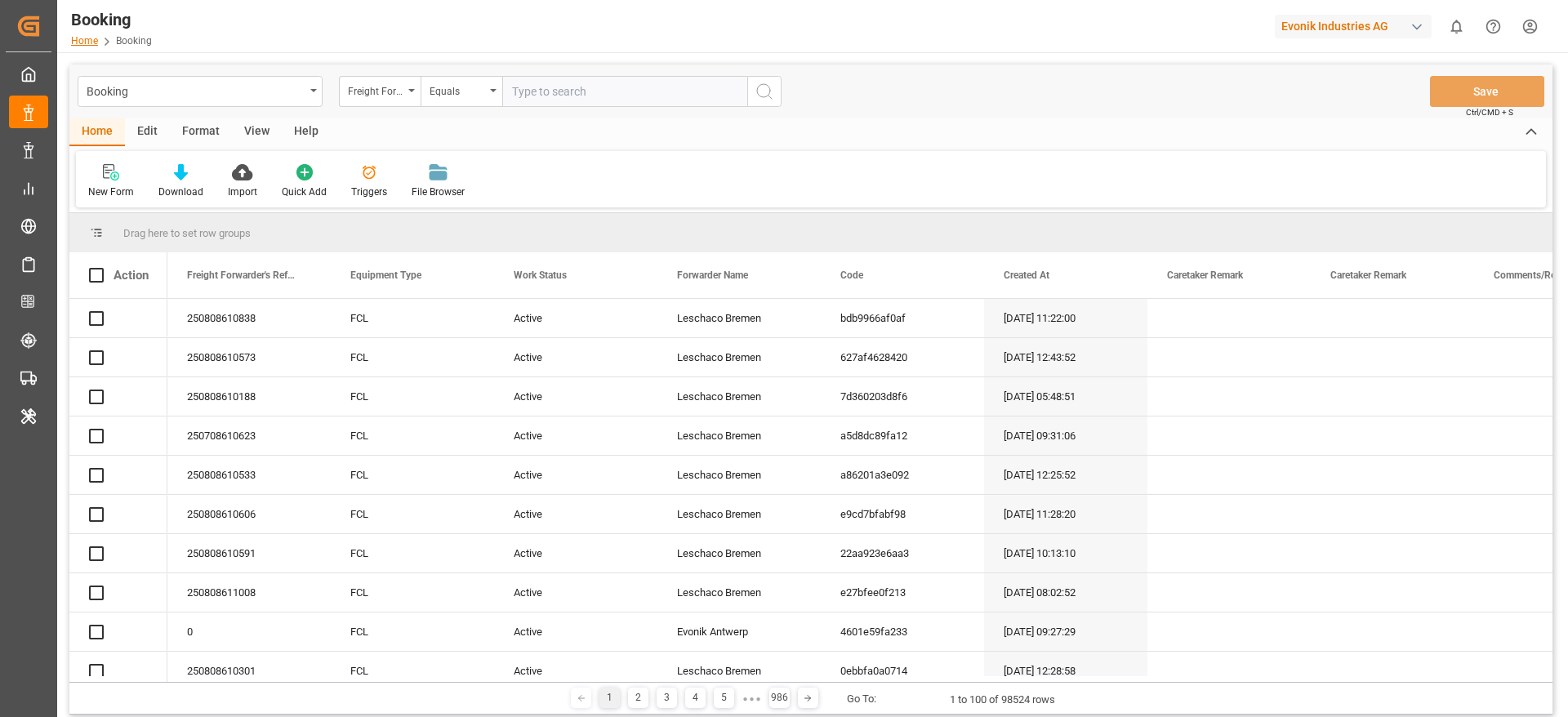
click at [103, 41] on icon at bounding box center [106, 42] width 10 height 10
click at [82, 42] on link "Home" at bounding box center [84, 41] width 27 height 11
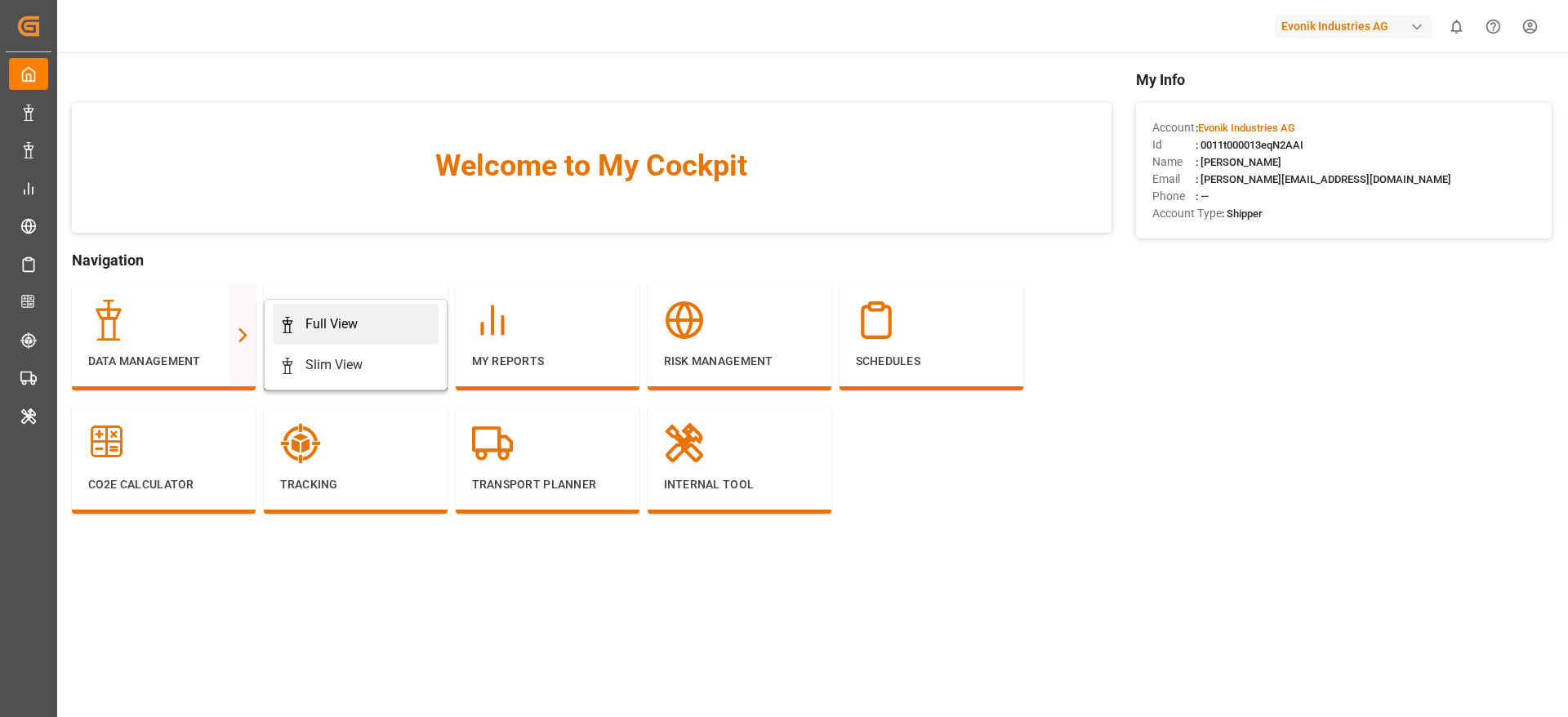
click at [311, 309] on link "Full View" at bounding box center [355, 325] width 165 height 41
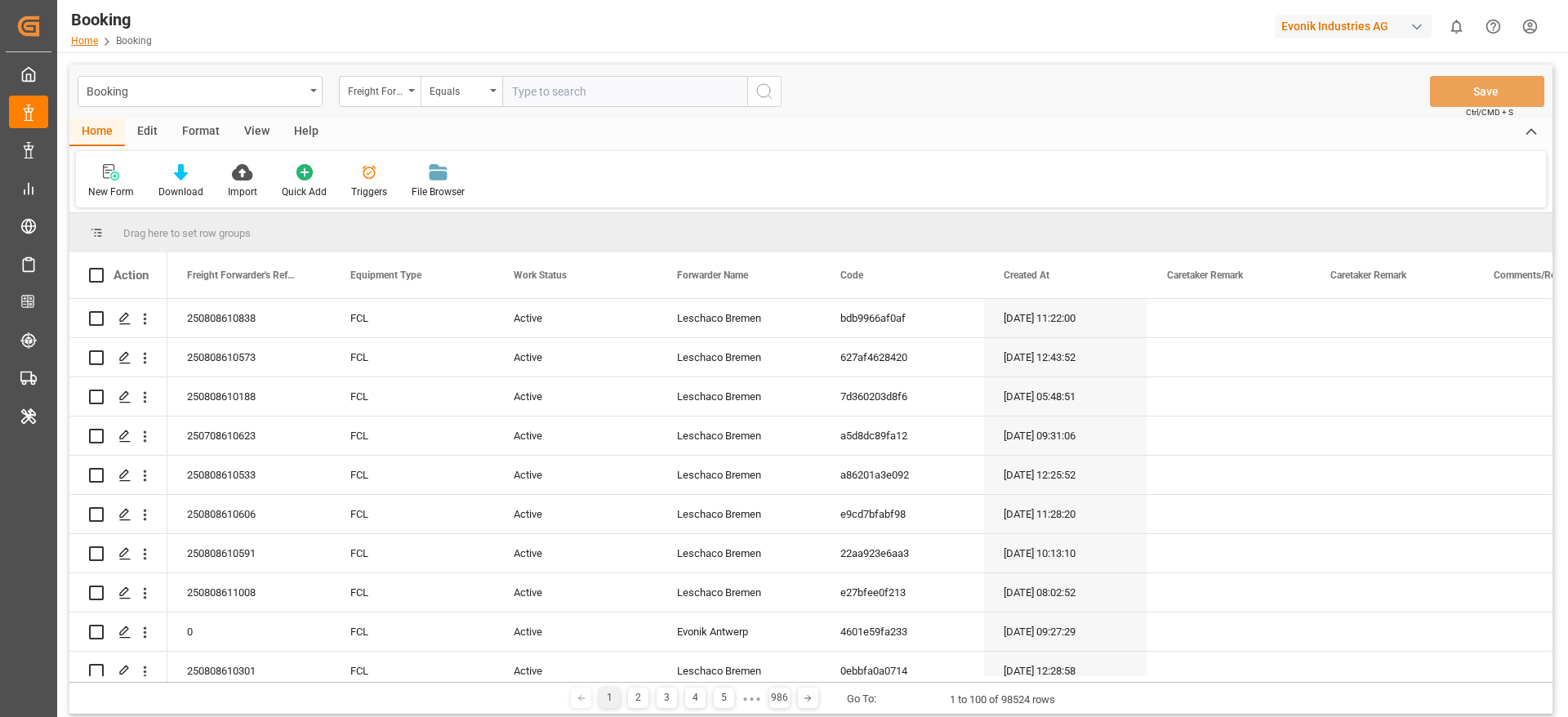
click at [94, 45] on link "Home" at bounding box center [84, 41] width 27 height 11
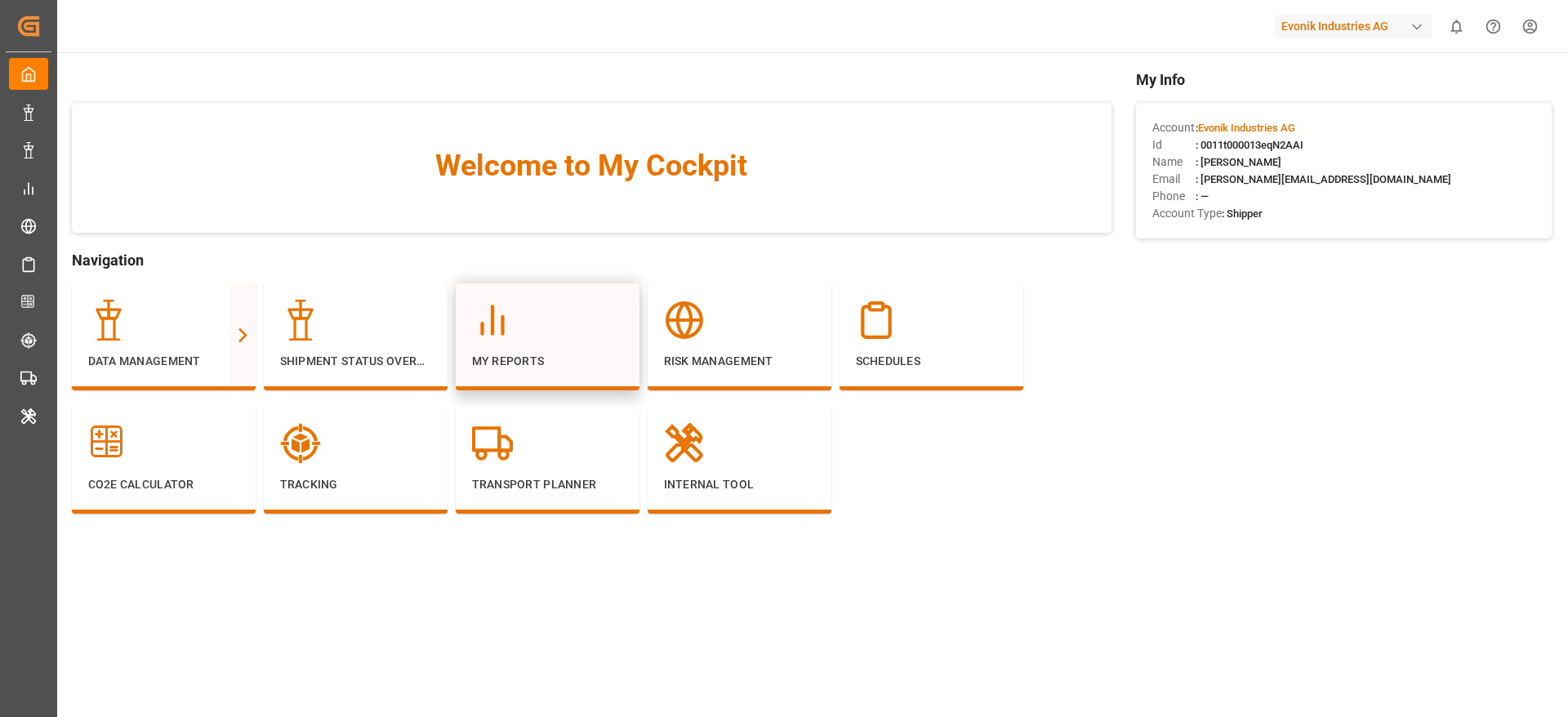
click at [546, 328] on div at bounding box center [546, 320] width 151 height 41
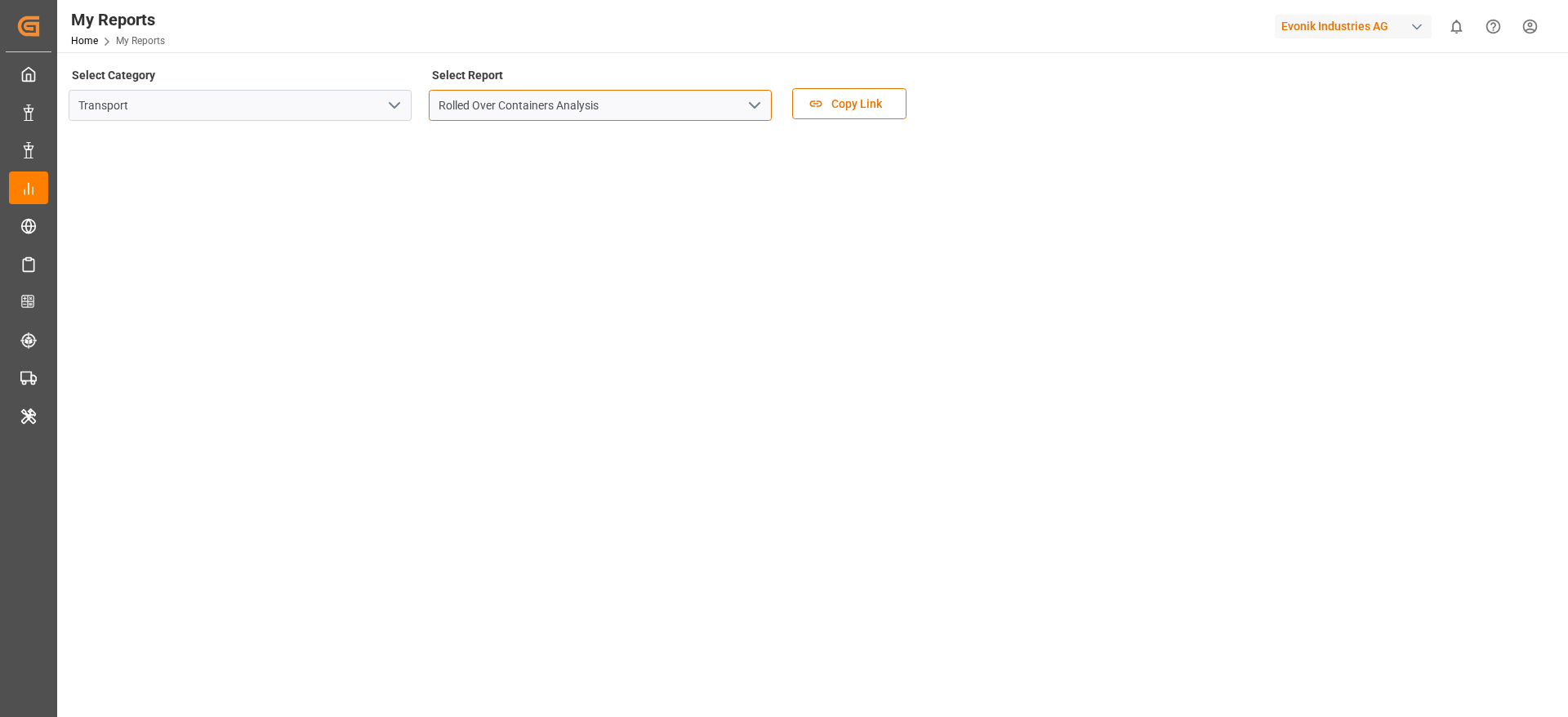
click at [666, 102] on input "Rolled Over Containers Analysis" at bounding box center [600, 105] width 343 height 31
click at [766, 103] on input "Rolled Over Containers Analysis" at bounding box center [600, 105] width 343 height 31
click at [754, 103] on icon "open menu" at bounding box center [753, 105] width 19 height 19
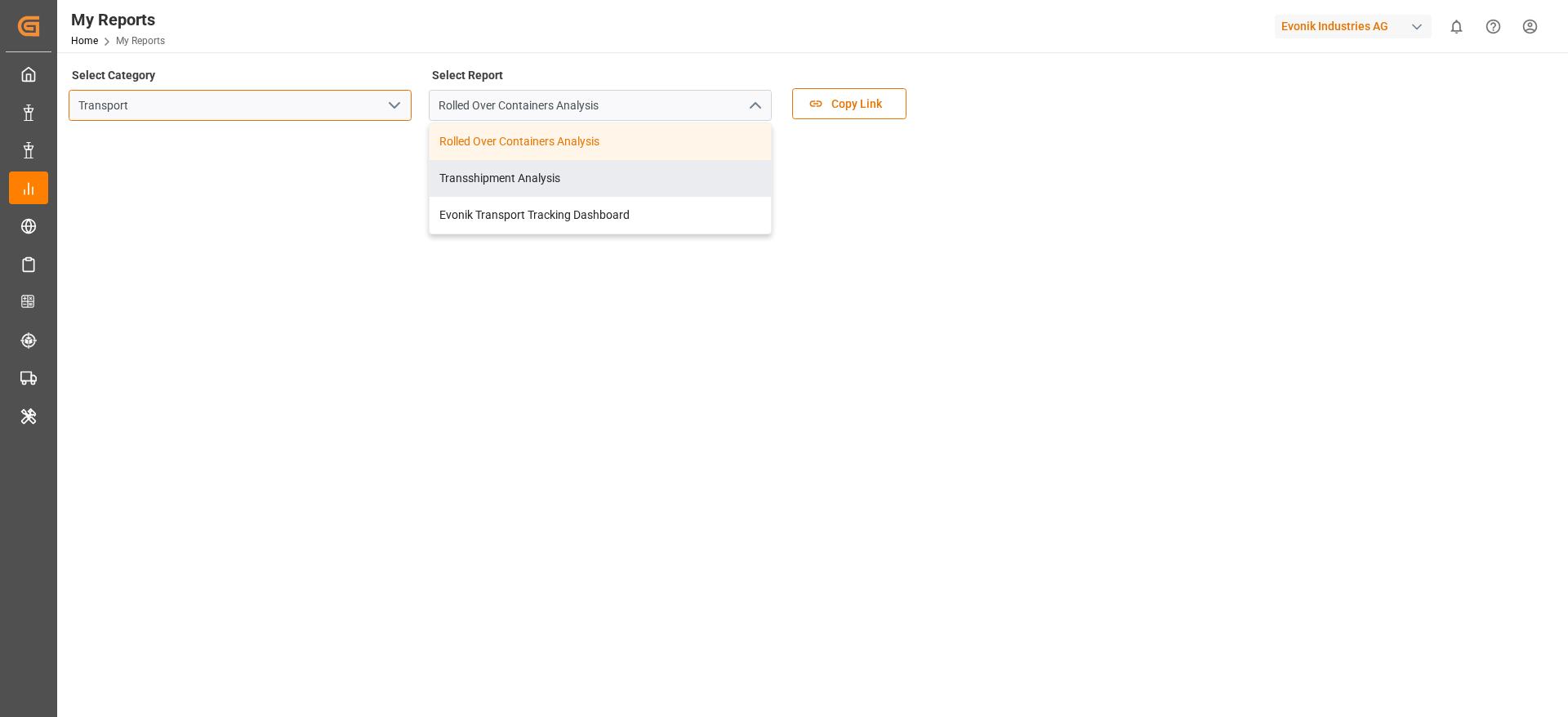
click at [402, 119] on input "Transport" at bounding box center [239, 105] width 343 height 31
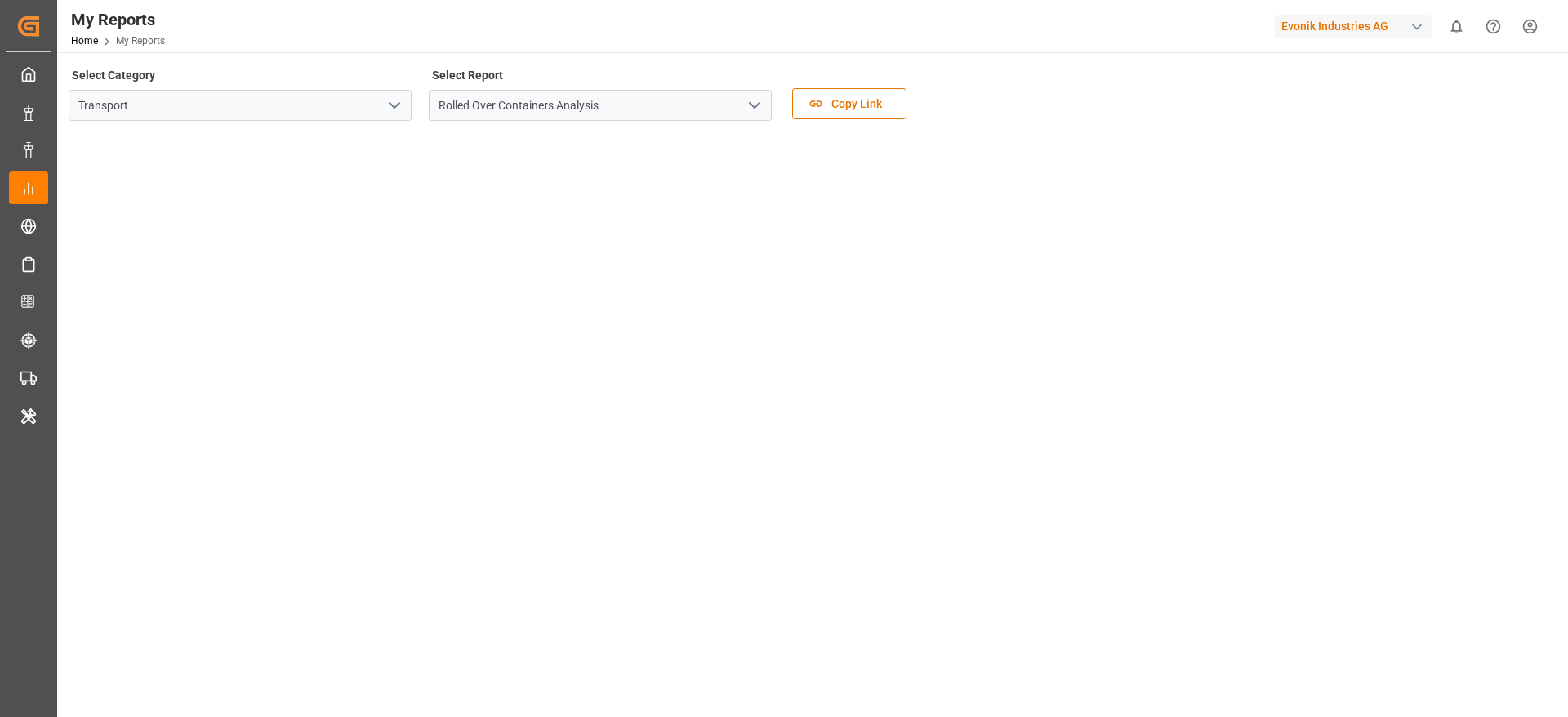
click at [394, 107] on polyline "open menu" at bounding box center [394, 105] width 10 height 5
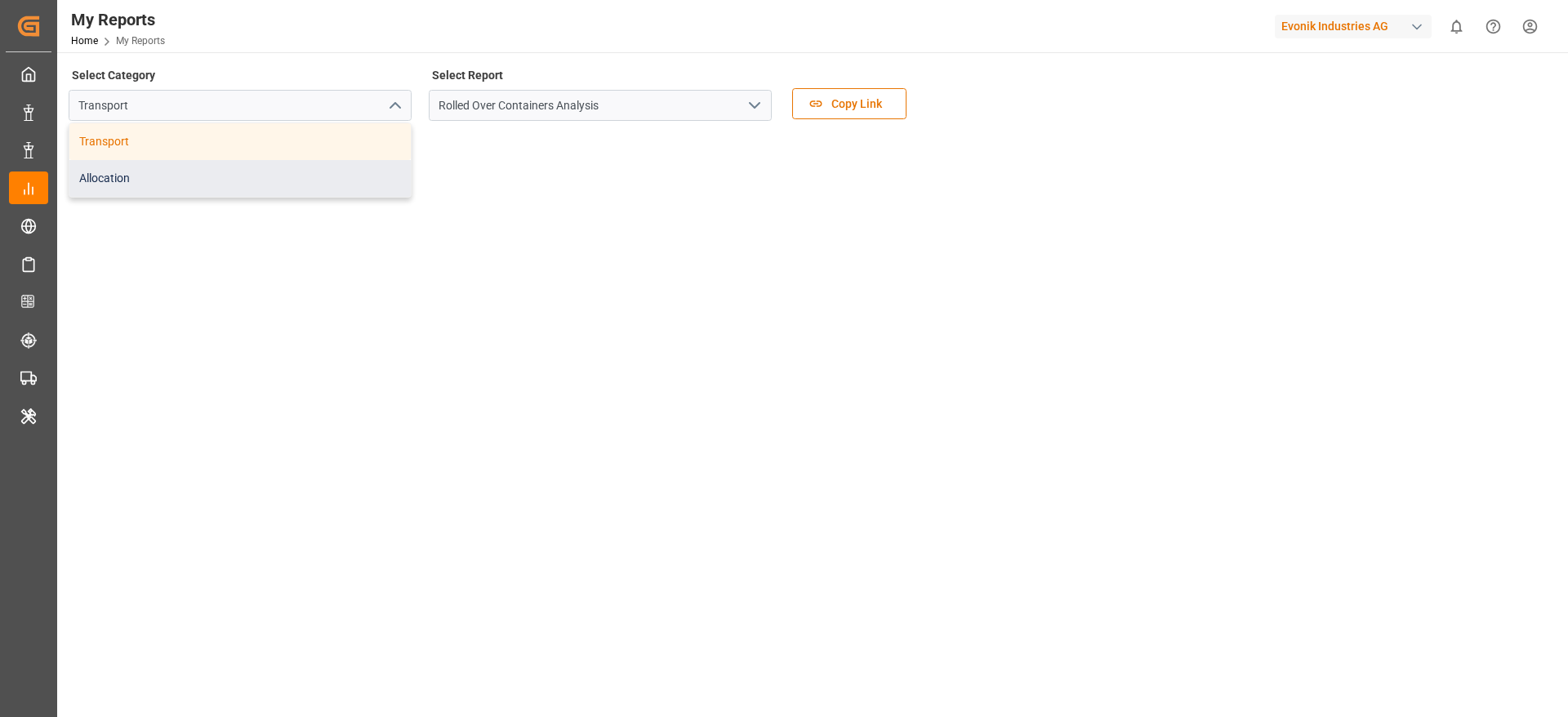
click at [290, 192] on div "Allocation" at bounding box center [239, 179] width 341 height 37
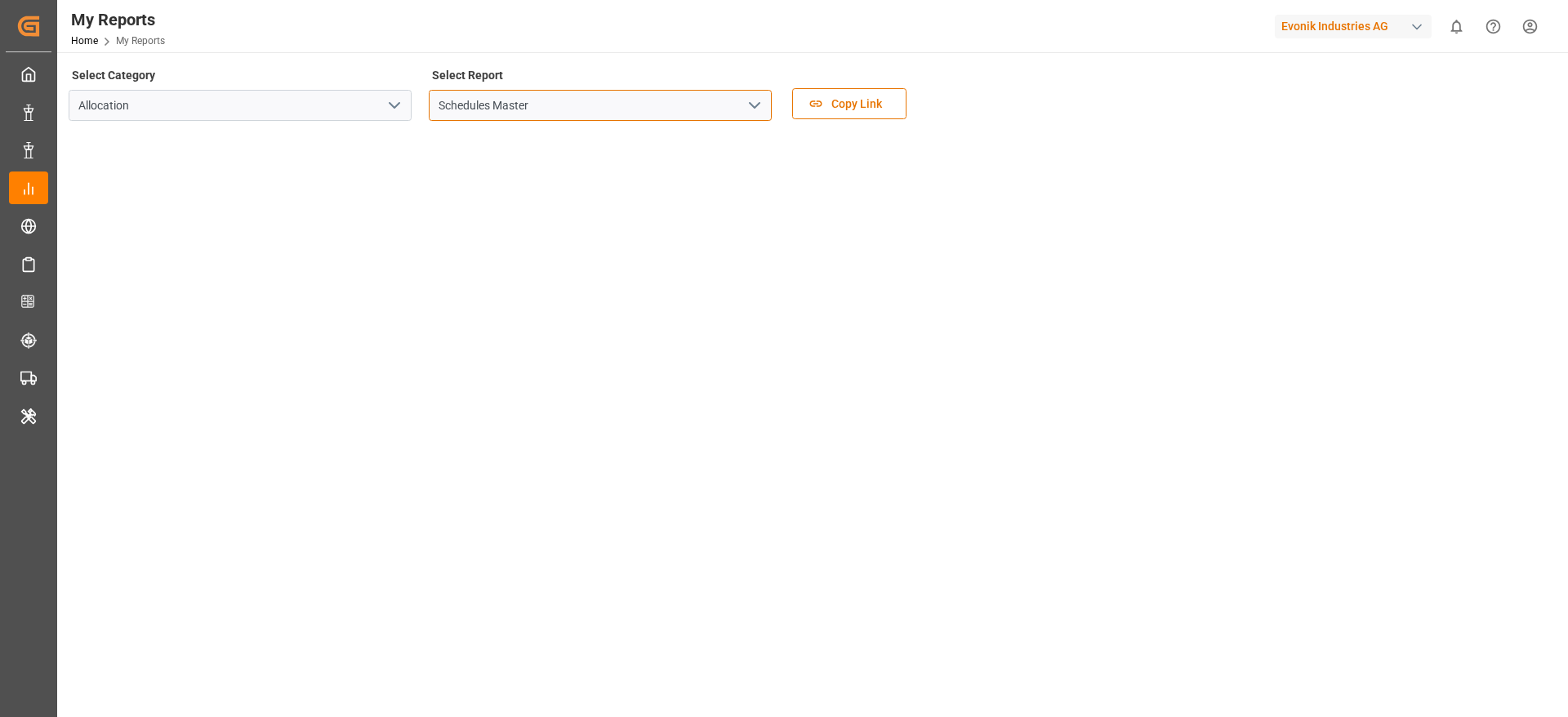
click at [733, 108] on input "Schedules Master" at bounding box center [600, 105] width 343 height 31
click at [753, 100] on icon "open menu" at bounding box center [753, 105] width 19 height 19
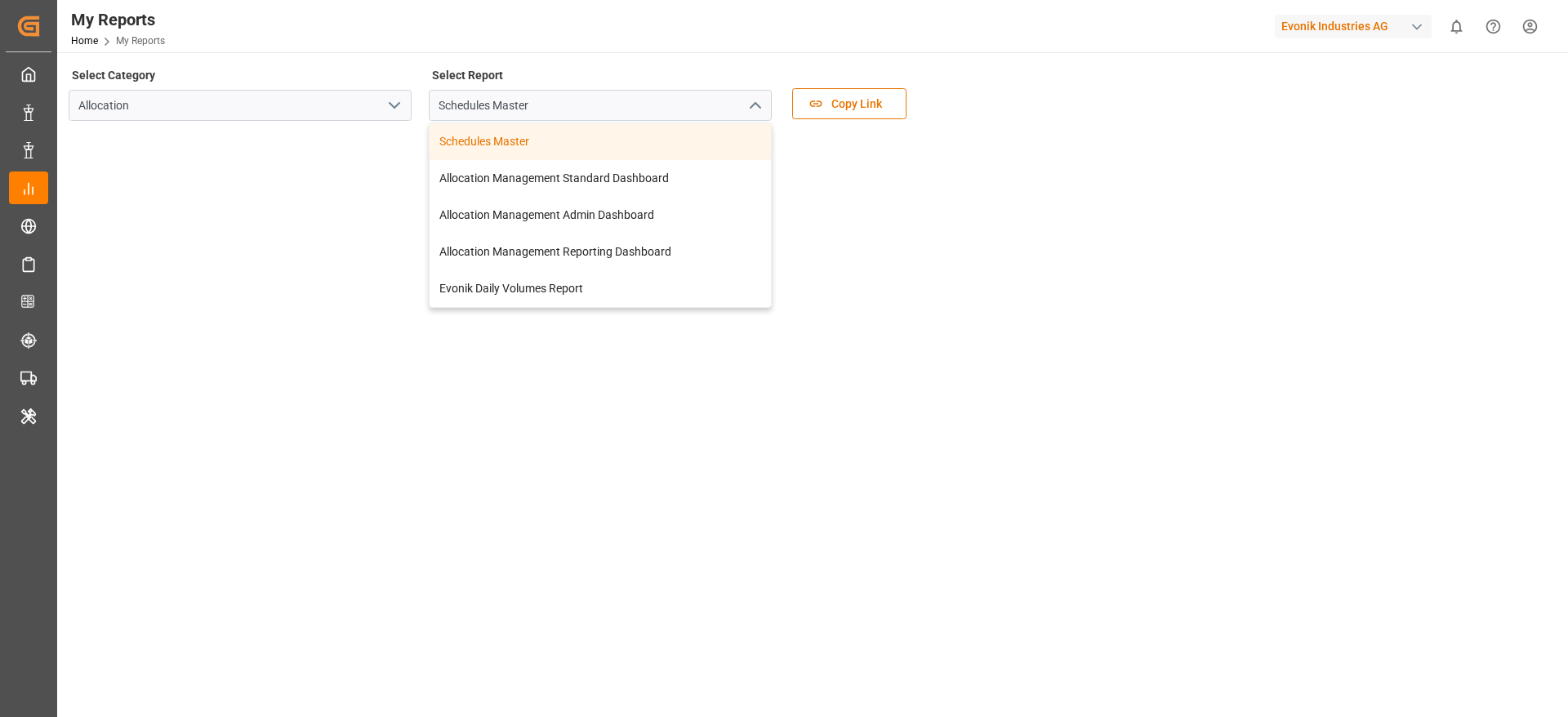
drag, startPoint x: 633, startPoint y: 149, endPoint x: 626, endPoint y: 8, distance: 141.2
click at [631, 84] on div "Select Report Schedules Master Schedules Master Allocation Management Standard …" at bounding box center [600, 98] width 343 height 68
click at [620, 172] on div "Allocation Management Standard Dashboard" at bounding box center [600, 179] width 341 height 37
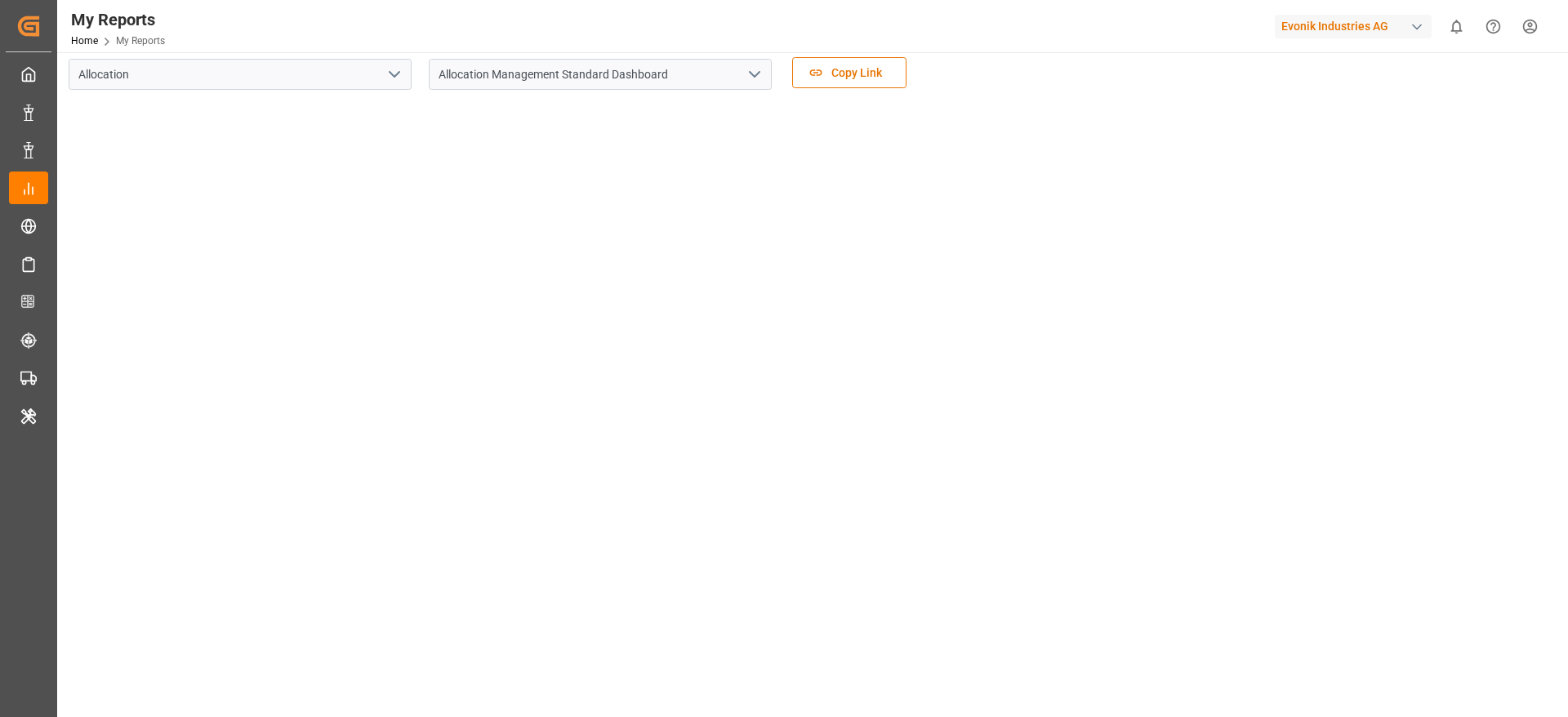
scroll to position [24, 0]
click at [1288, 21] on div "Evonik Industries AG" at bounding box center [1354, 27] width 157 height 24
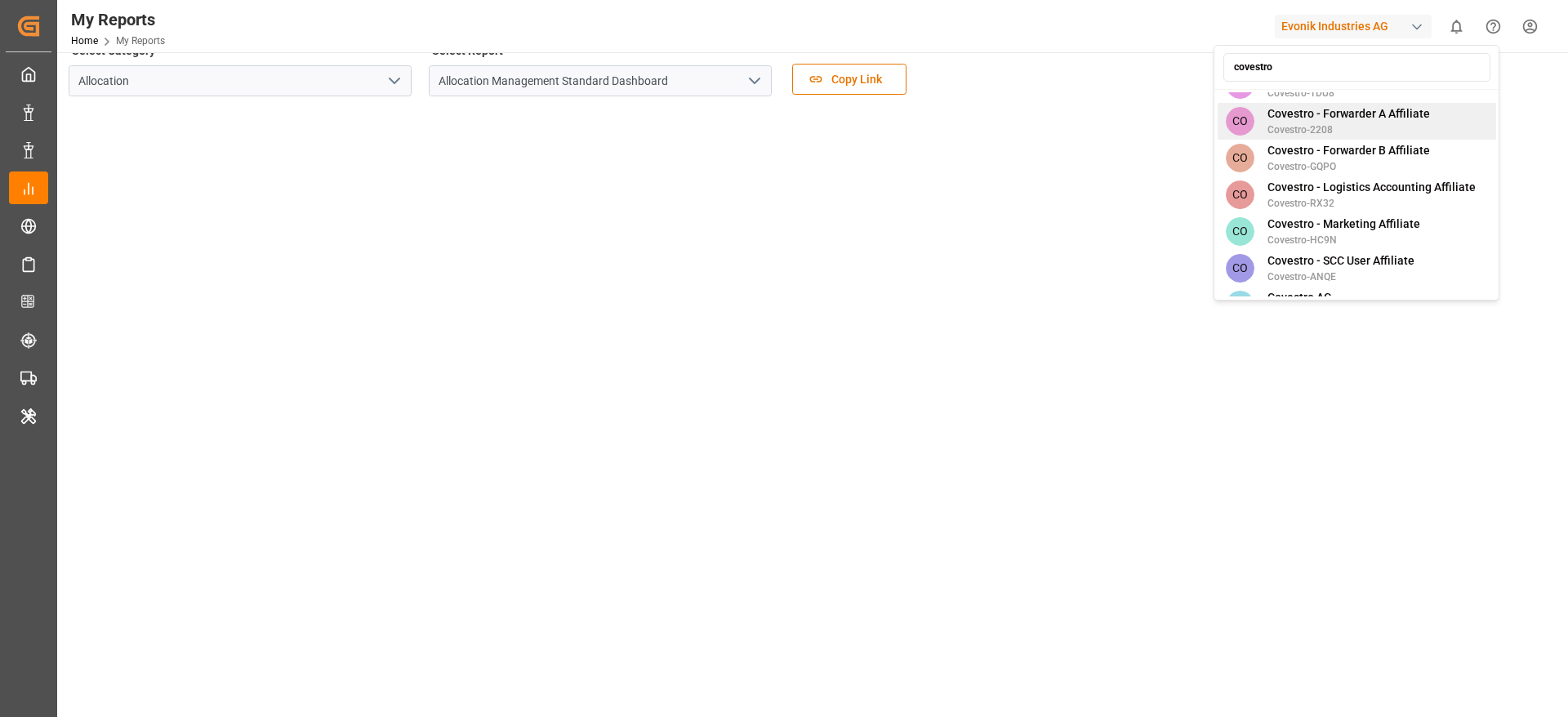
scroll to position [237, 0]
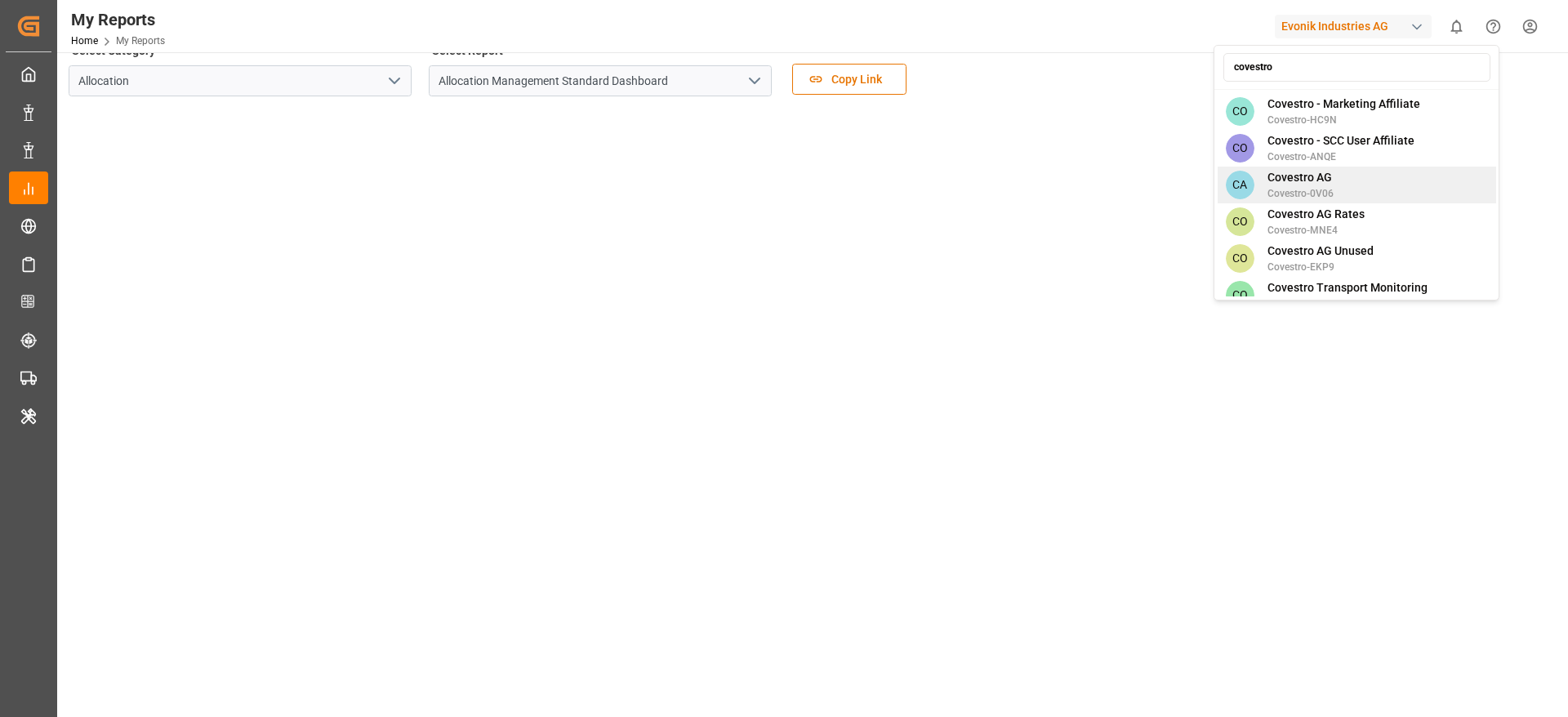
type input "covestro"
click at [1381, 171] on div "CA Covestro AG Covestro-0V06" at bounding box center [1356, 185] width 278 height 37
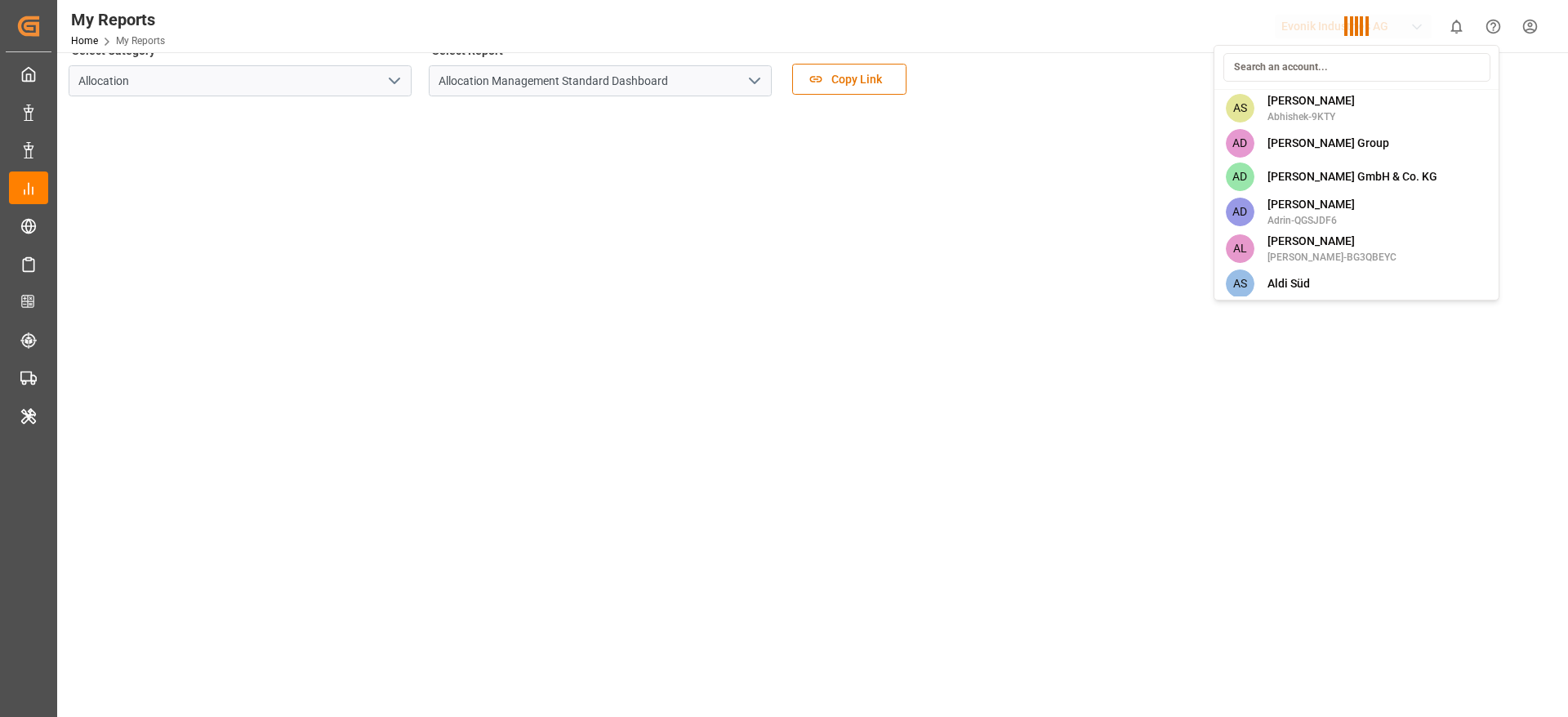
scroll to position [2592, 0]
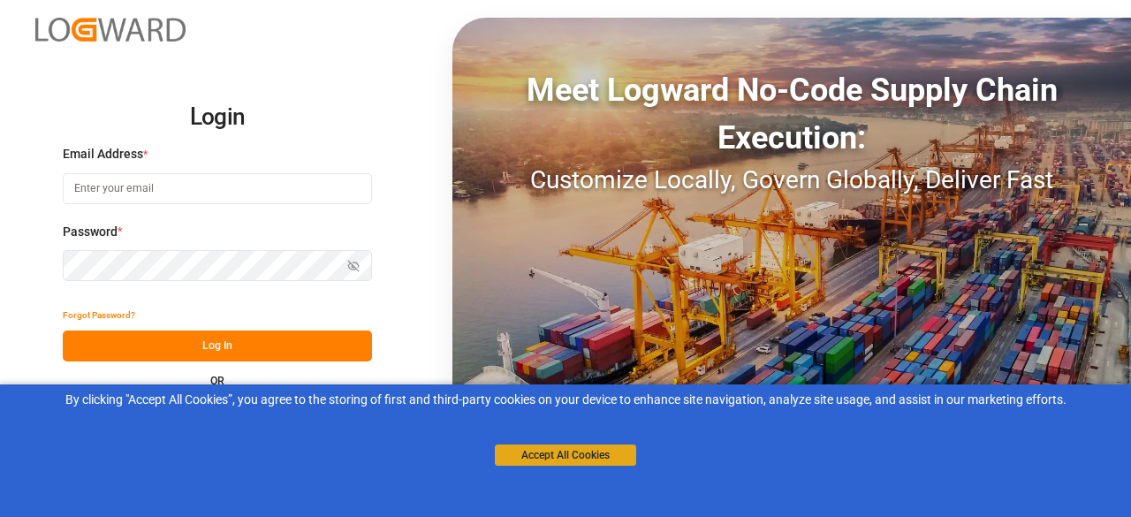
click at [539, 457] on button "Accept All Cookies" at bounding box center [565, 454] width 141 height 21
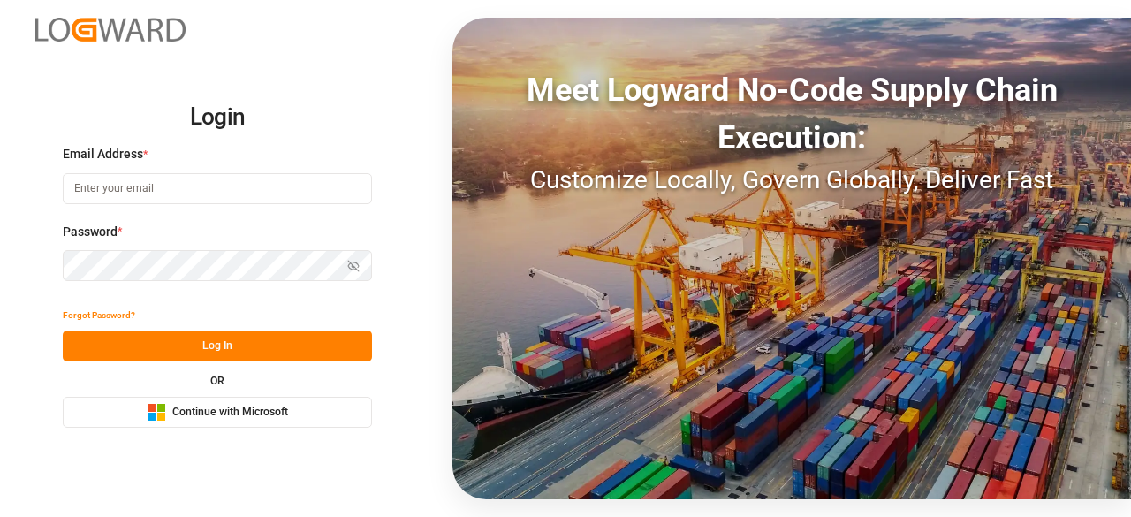
click at [287, 193] on input at bounding box center [217, 188] width 309 height 31
type input "[PERSON_NAME][EMAIL_ADDRESS][DOMAIN_NAME]"
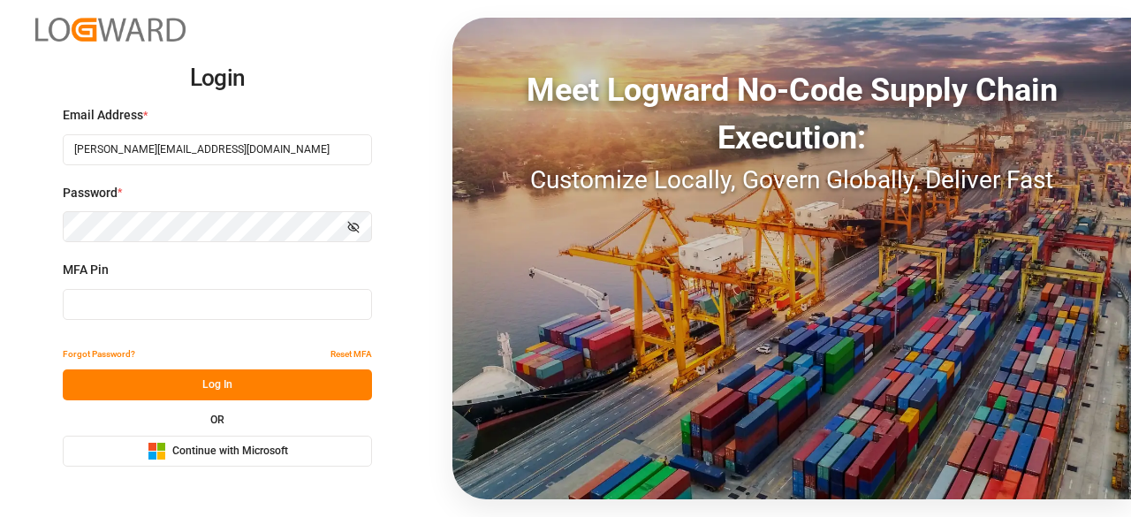
type input "292253"
click at [161, 291] on input "292253" at bounding box center [217, 304] width 309 height 31
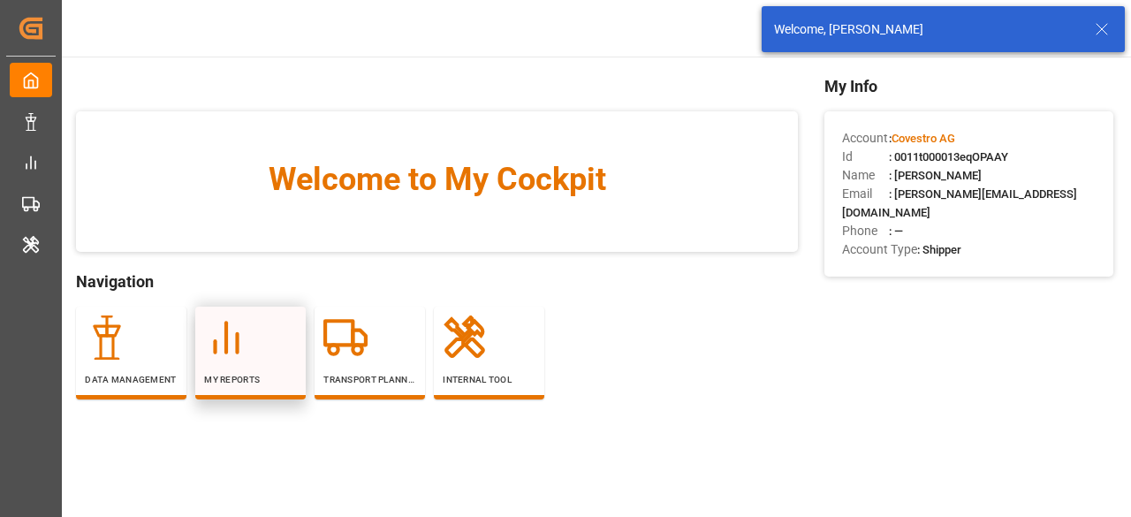
click at [247, 350] on icon at bounding box center [226, 337] width 44 height 44
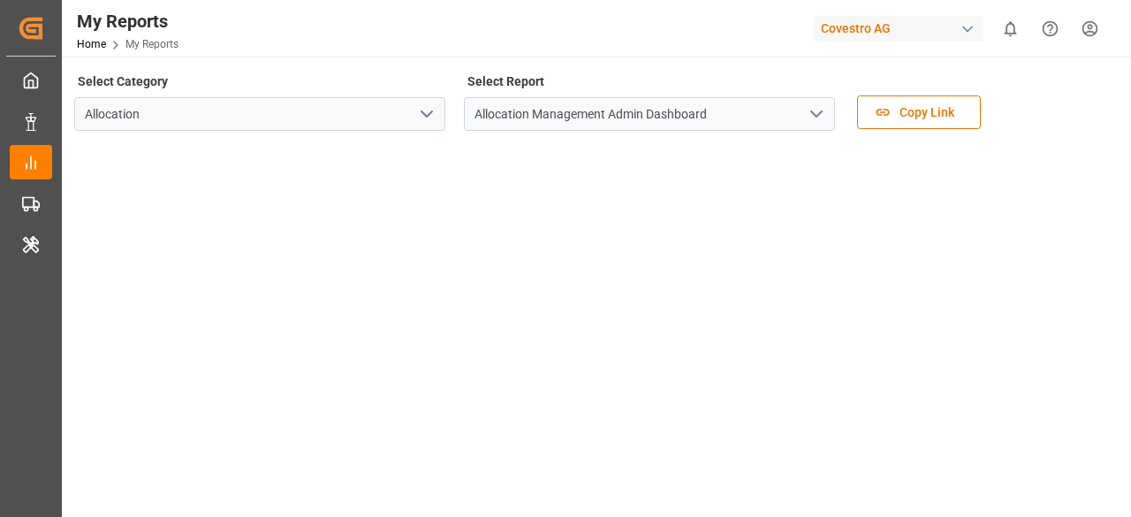
click at [820, 114] on icon "open menu" at bounding box center [815, 113] width 21 height 21
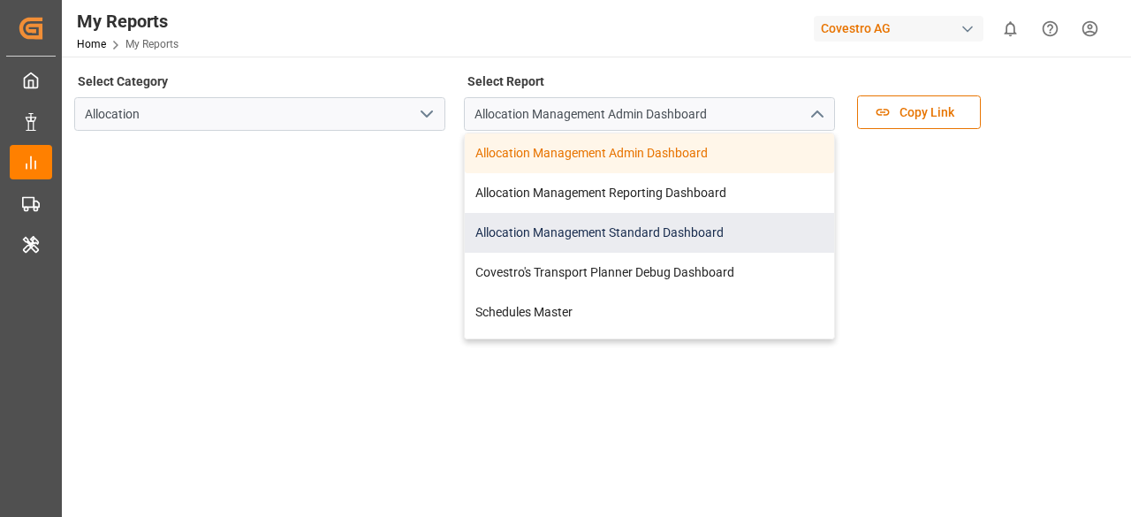
click at [648, 232] on div "Allocation Management Standard Dashboard" at bounding box center [649, 233] width 369 height 40
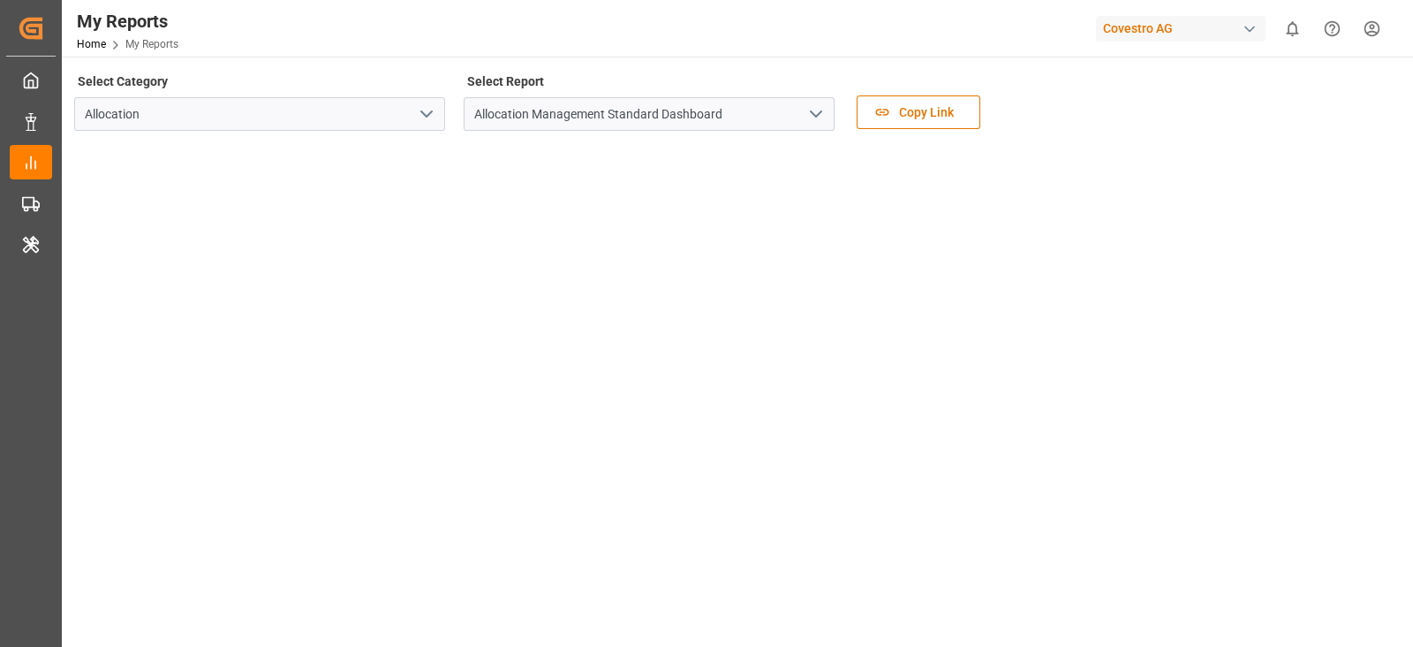
click at [75, 351] on div at bounding box center [735, 488] width 1323 height 691
click at [748, 35] on div "My Reports Home My Reports Covestro AG 0 Notifications Only show unread All Wat…" at bounding box center [731, 28] width 1364 height 57
click at [852, 29] on div "My Reports Home My Reports Covestro AG 0 Notifications Only show unread All Wat…" at bounding box center [731, 28] width 1364 height 57
click at [1130, 25] on div "Covestro AG" at bounding box center [1181, 29] width 170 height 26
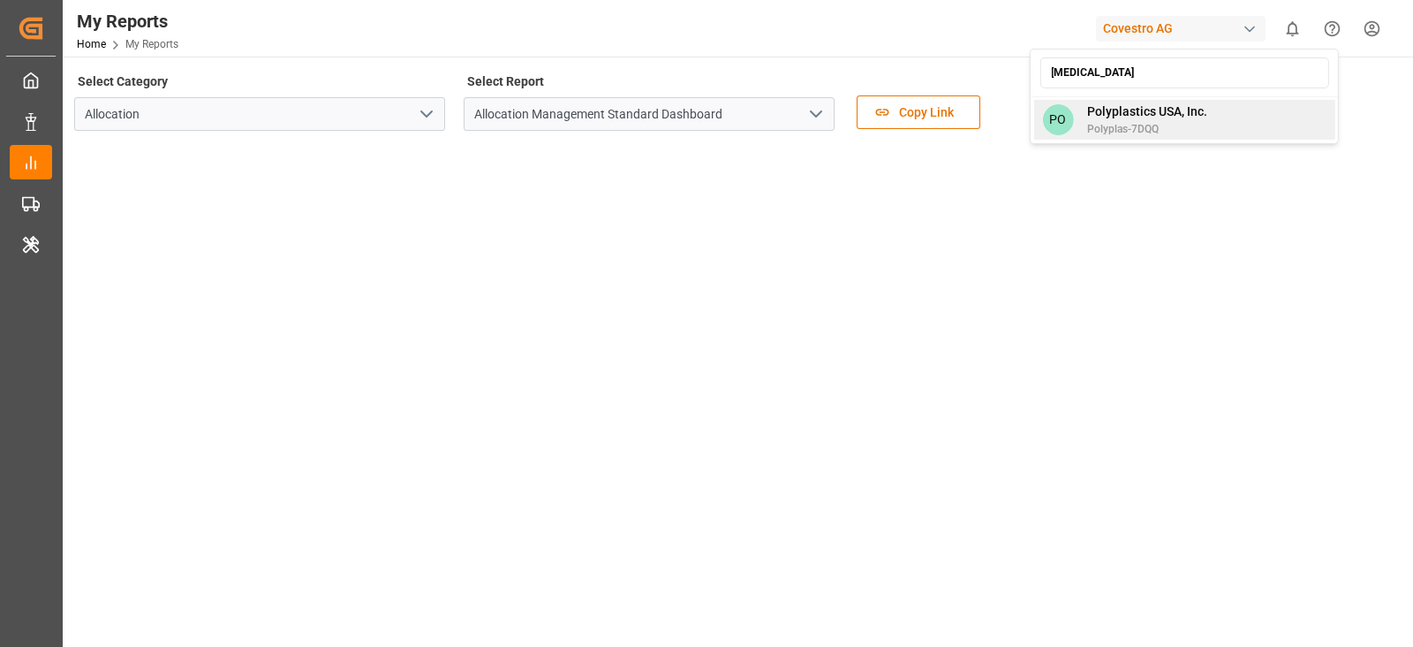
type input "[MEDICAL_DATA]"
click at [1130, 113] on span "Polyplastics USA, Inc." at bounding box center [1147, 111] width 120 height 19
